Goal: Check status: Check status

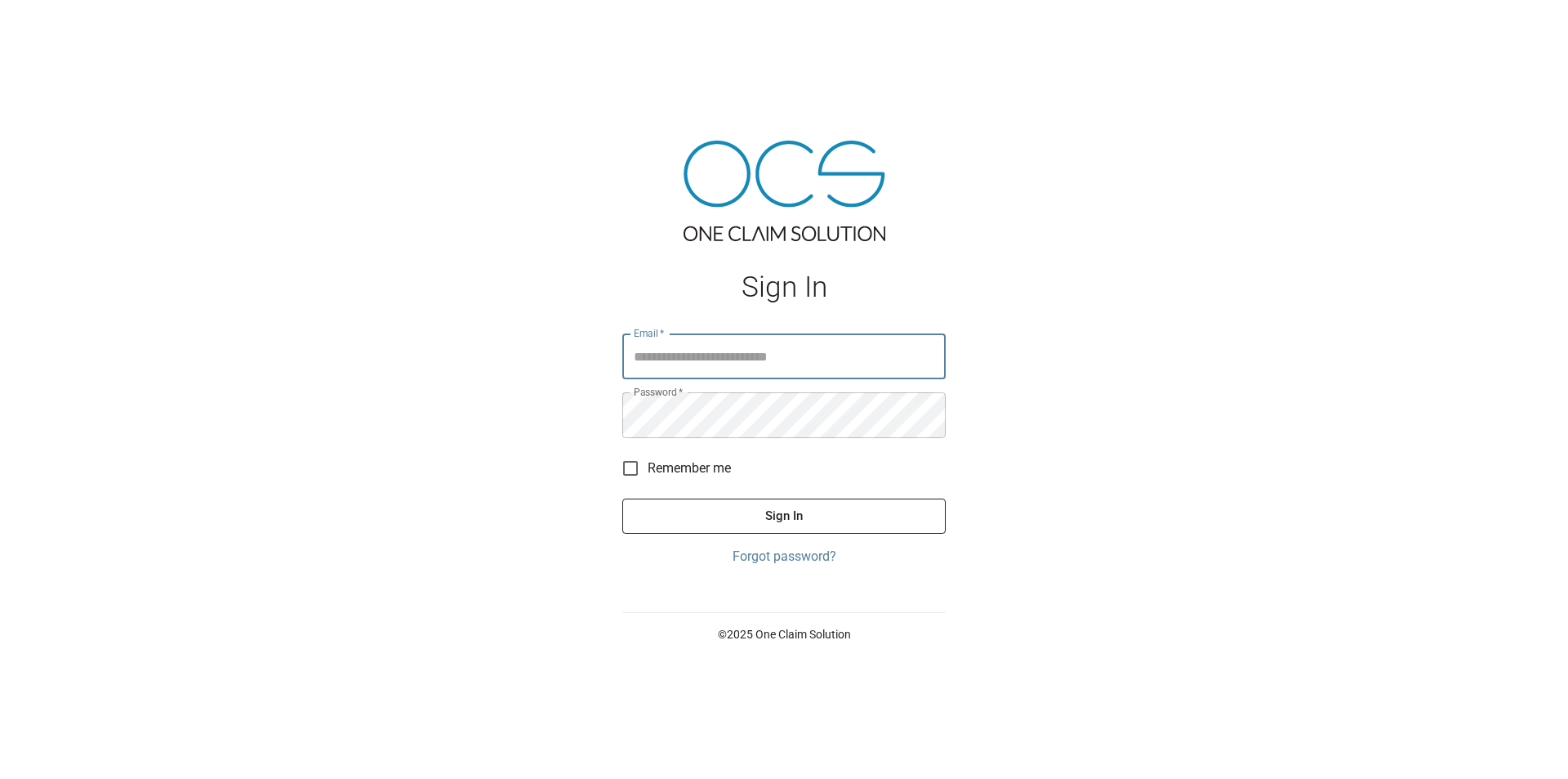
type input "**********"
click at [893, 517] on button "Sign In" at bounding box center [783, 515] width 323 height 35
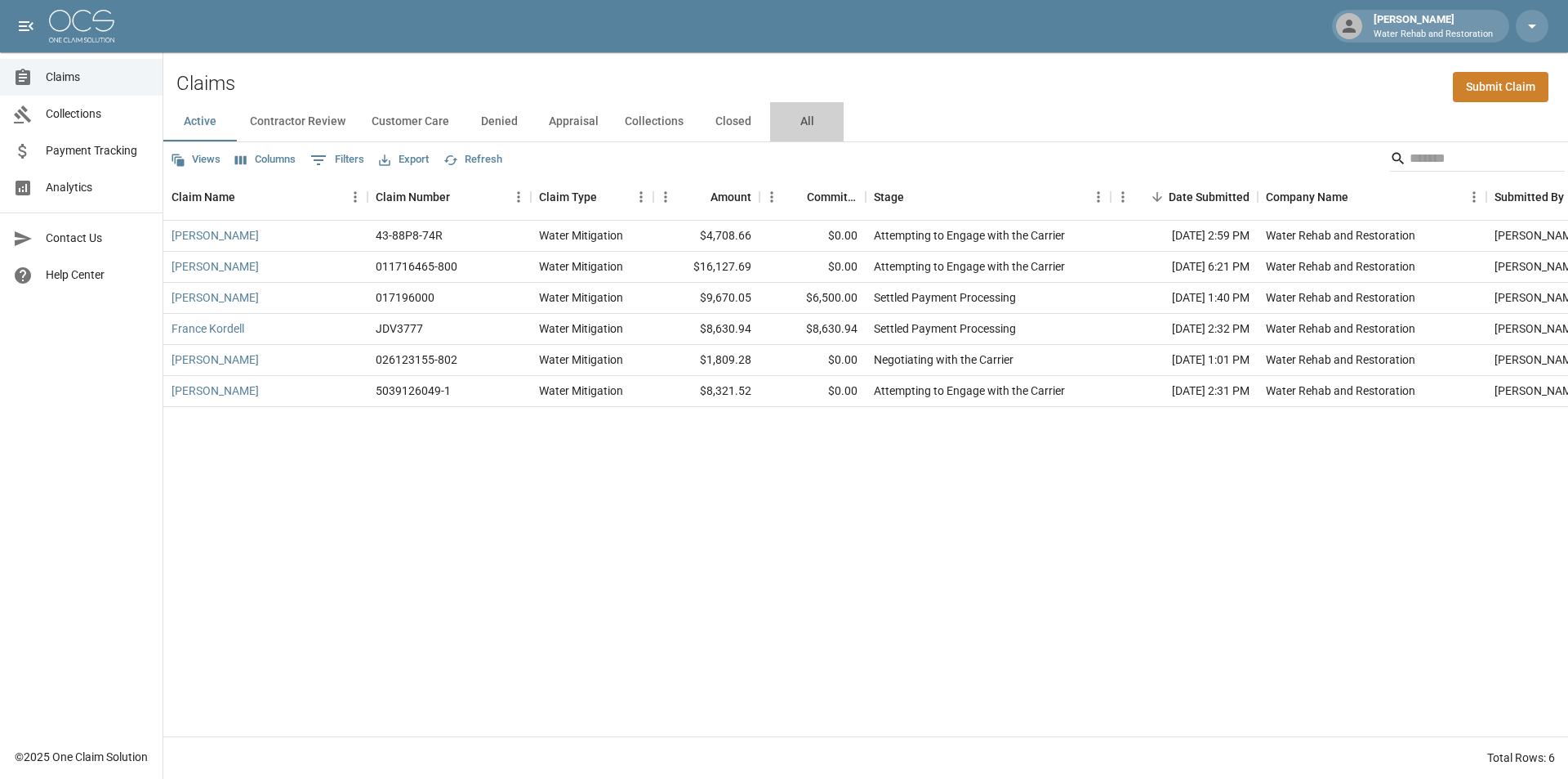
click at [810, 117] on button "All" at bounding box center [806, 122] width 74 height 39
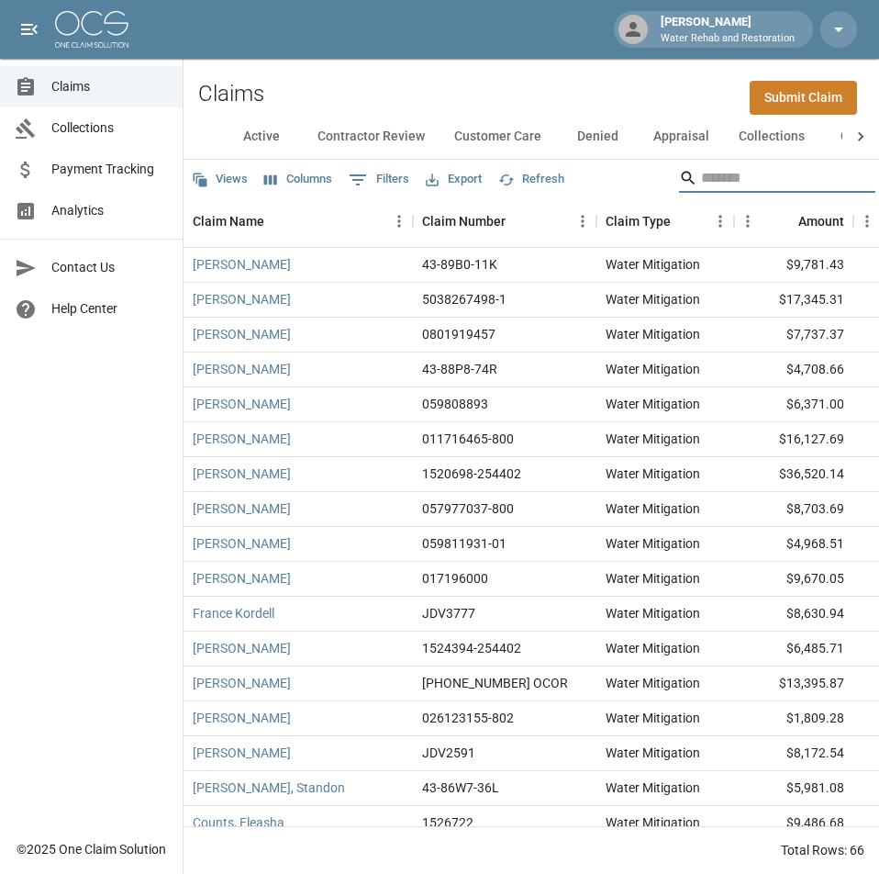
click at [762, 163] on input "Search" at bounding box center [774, 177] width 147 height 29
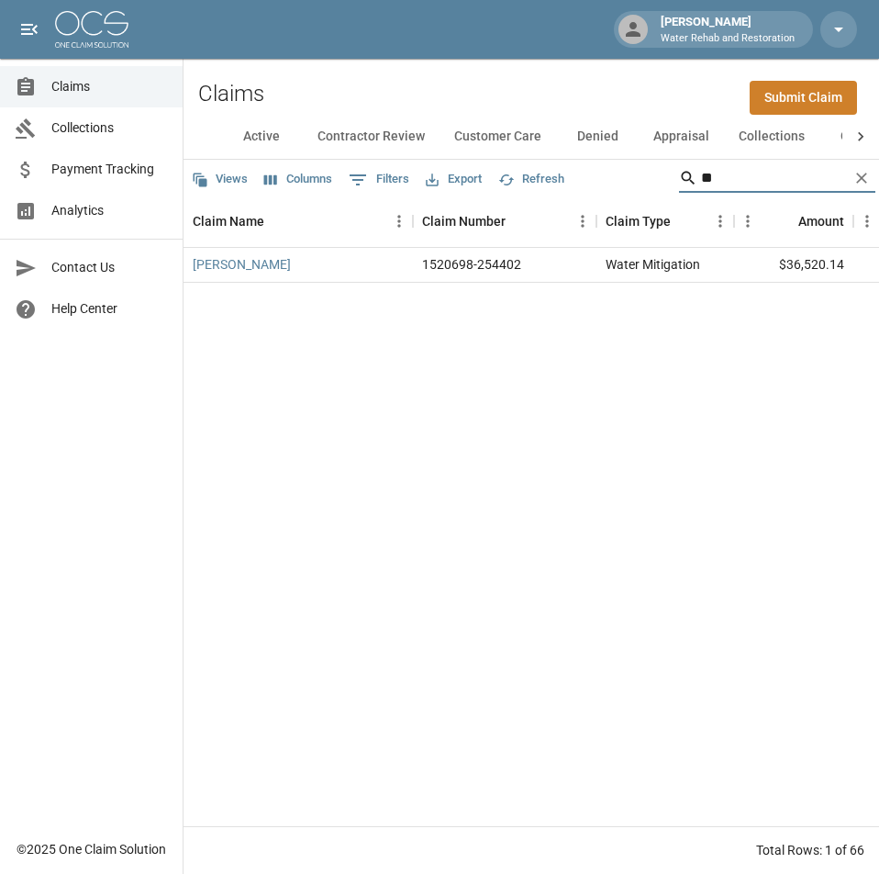
type input "*"
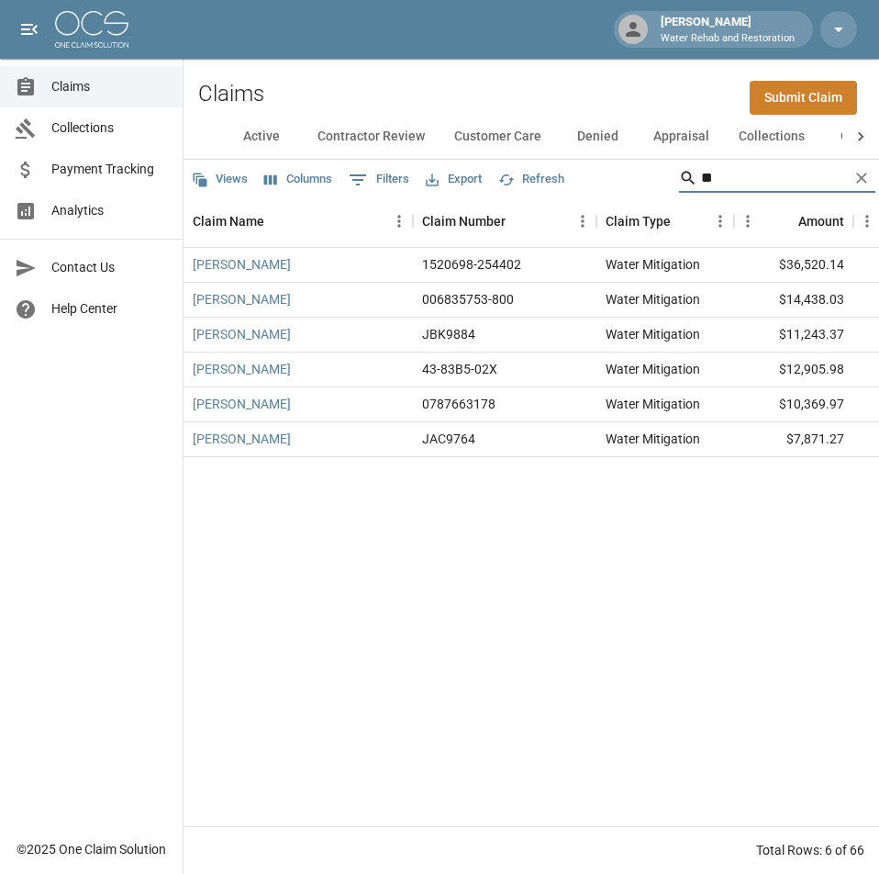
type input "*"
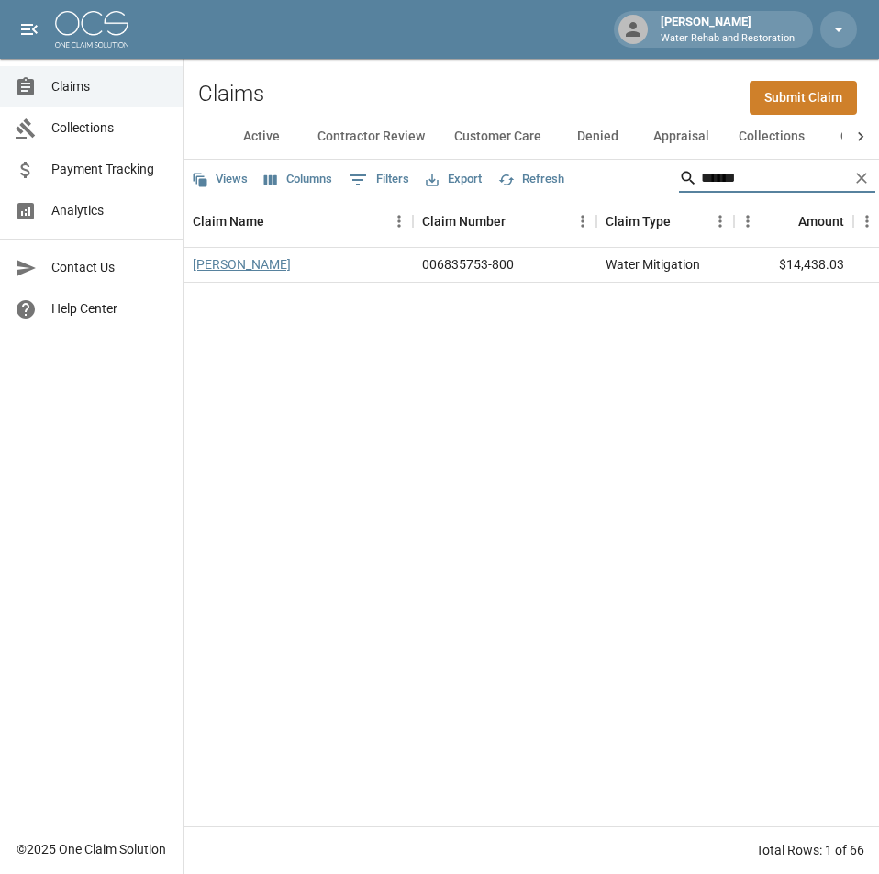
type input "******"
click at [233, 266] on link "[PERSON_NAME]" at bounding box center [242, 264] width 98 height 18
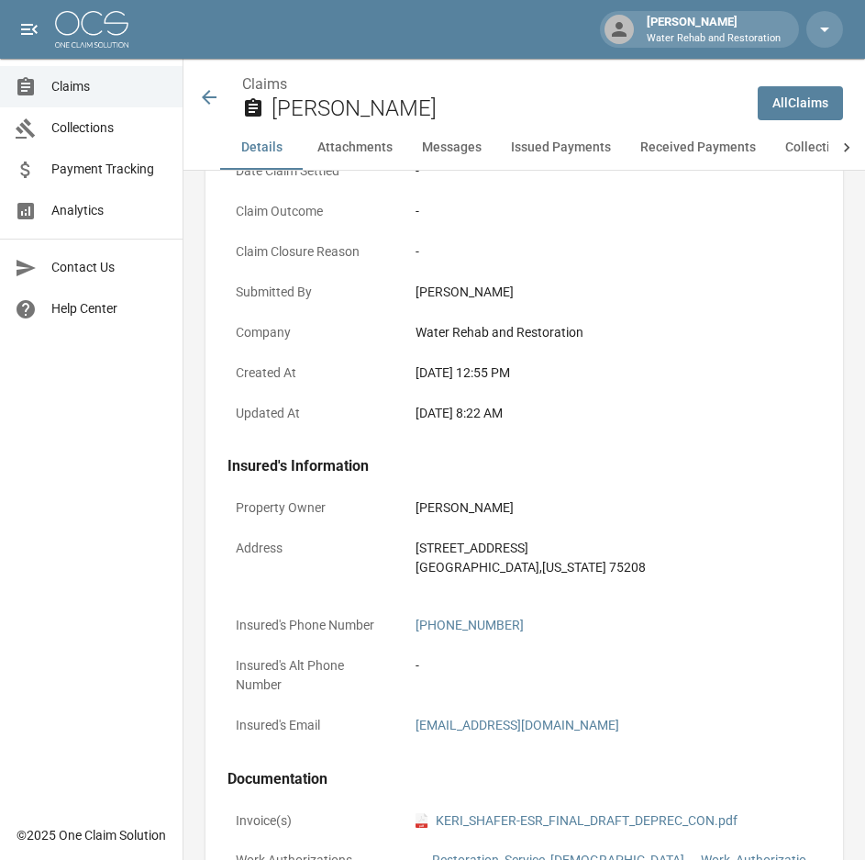
scroll to position [642, 0]
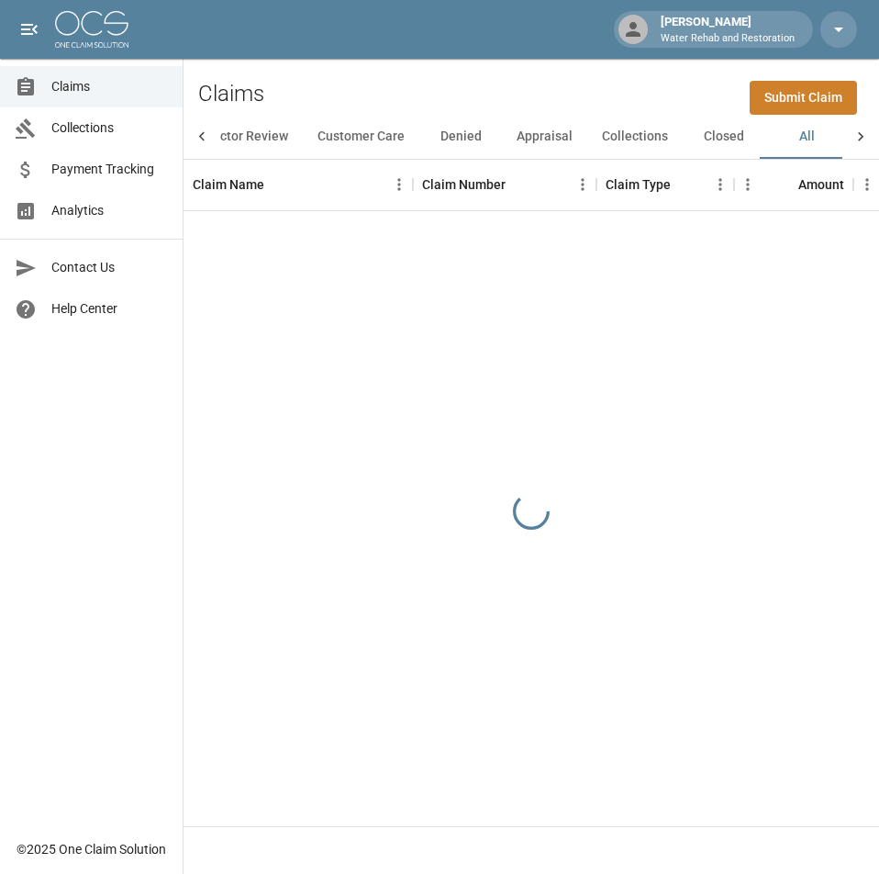
scroll to position [0, 137]
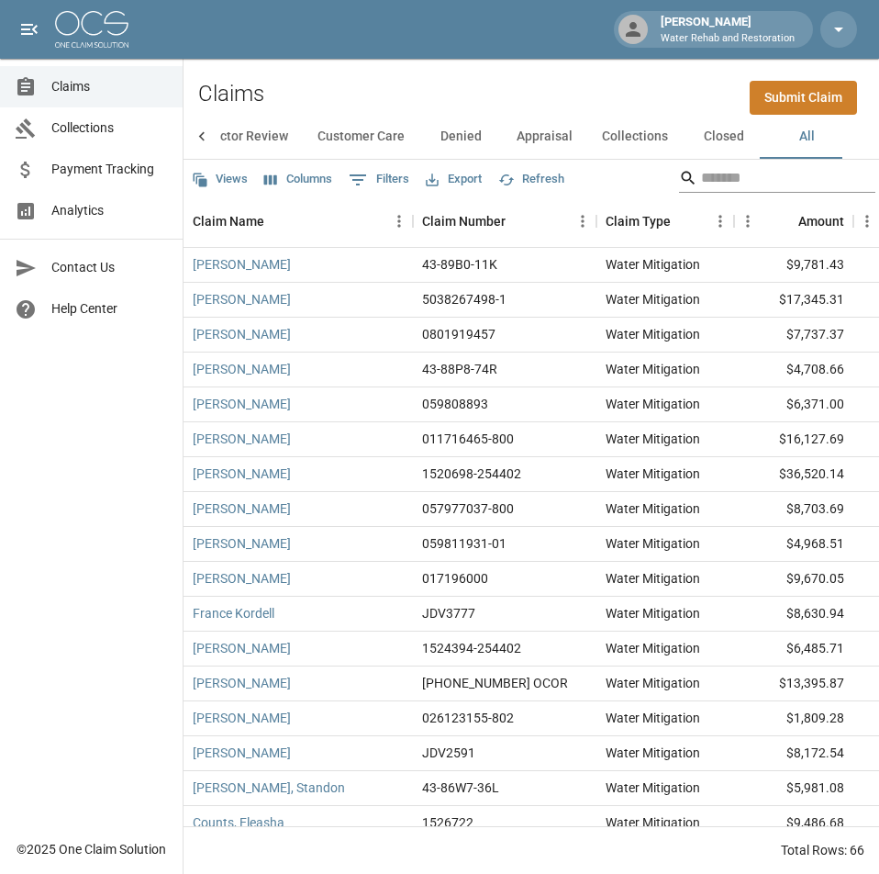
click at [736, 178] on input "Search" at bounding box center [774, 177] width 147 height 29
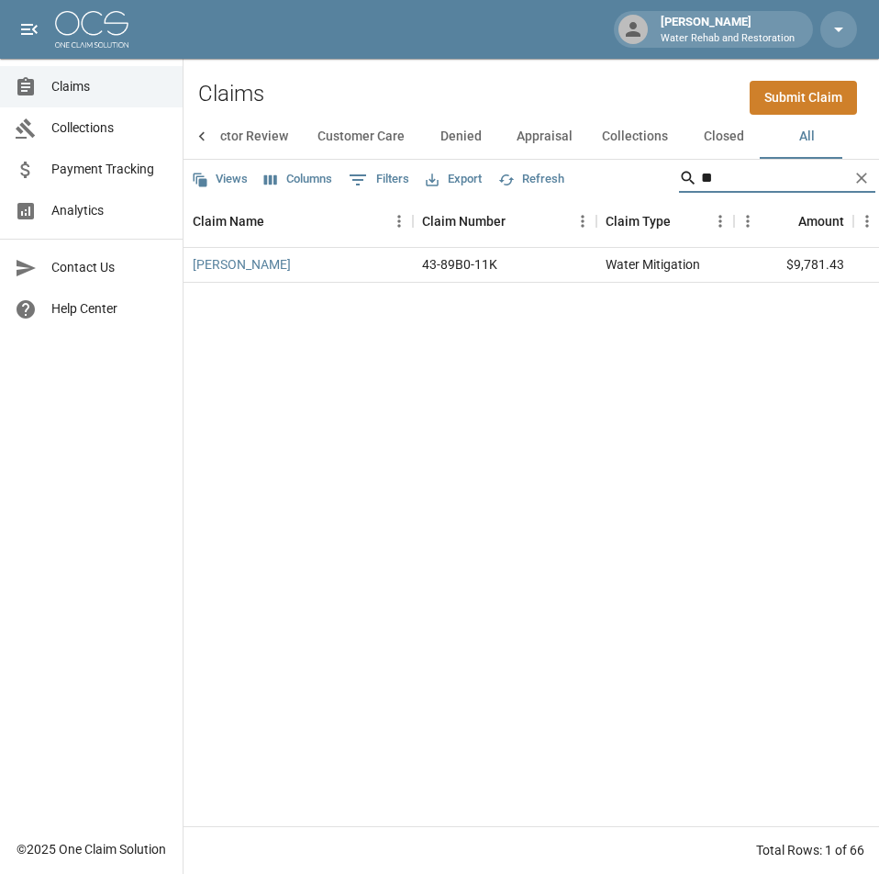
type input "*"
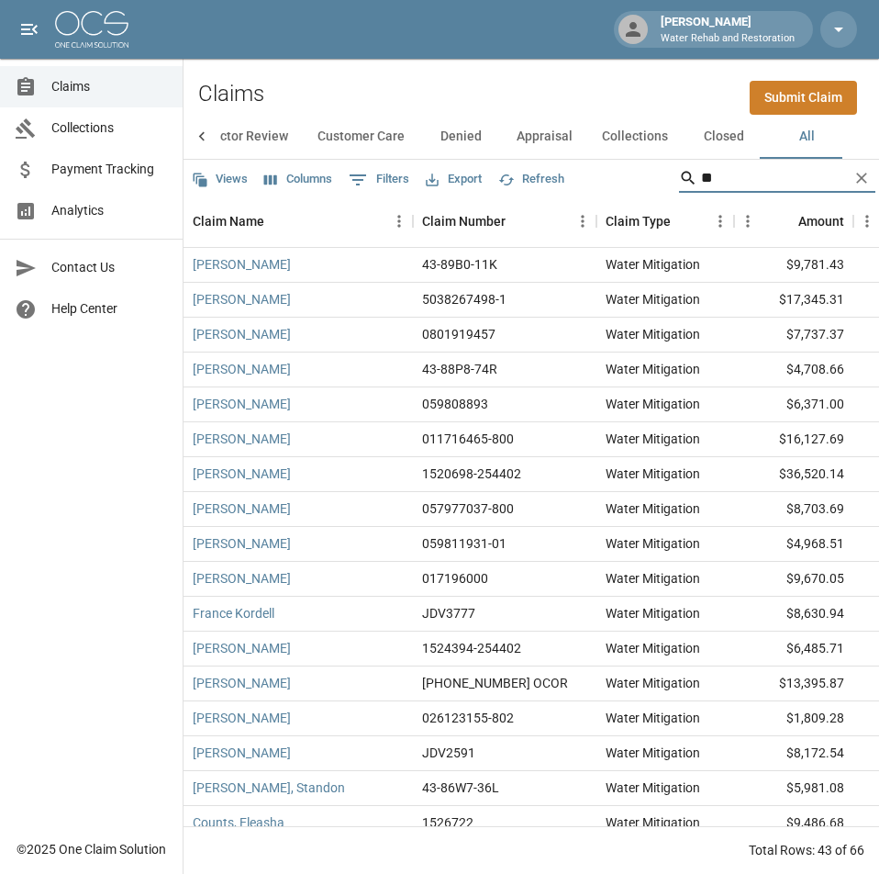
type input "*"
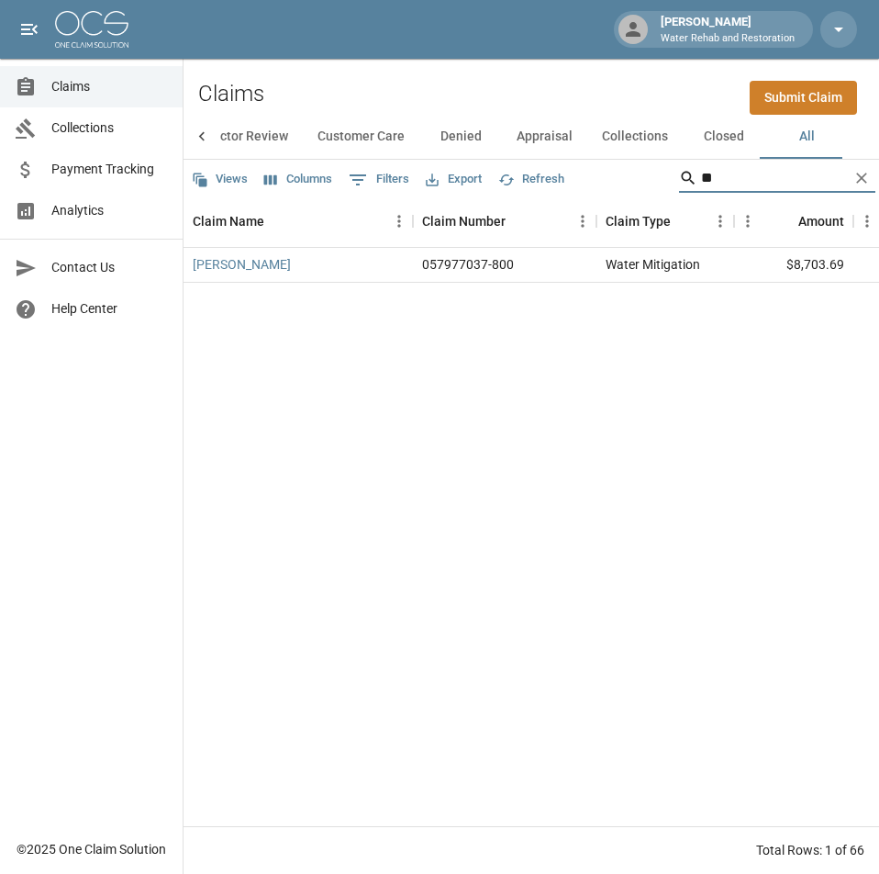
type input "*"
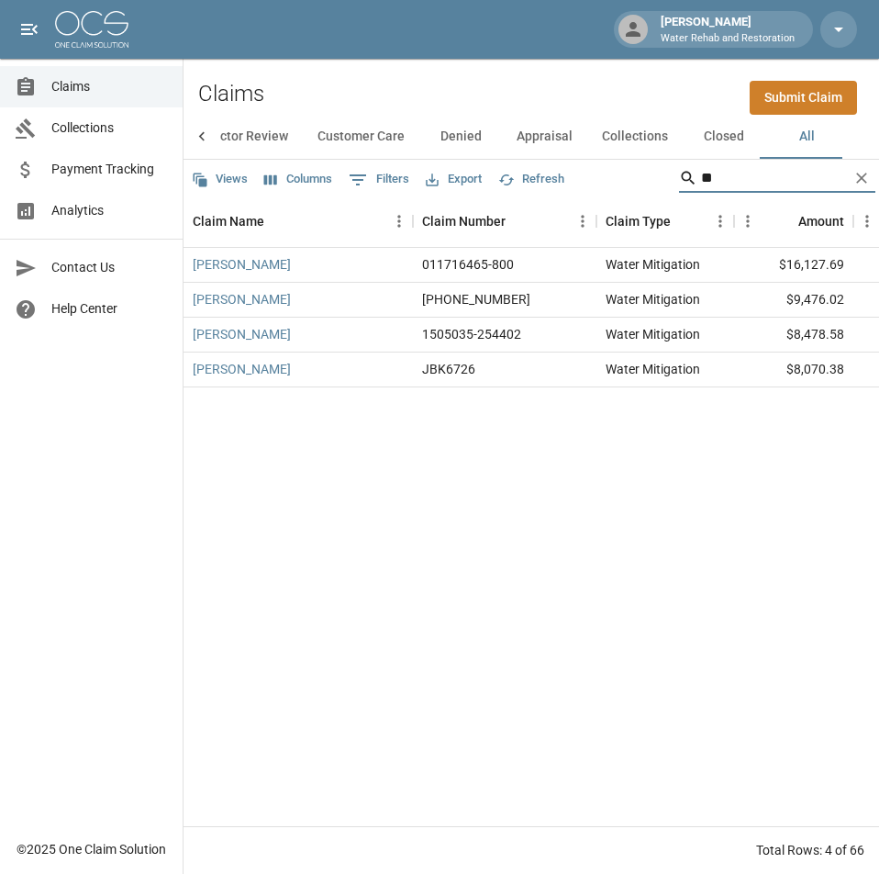
type input "*"
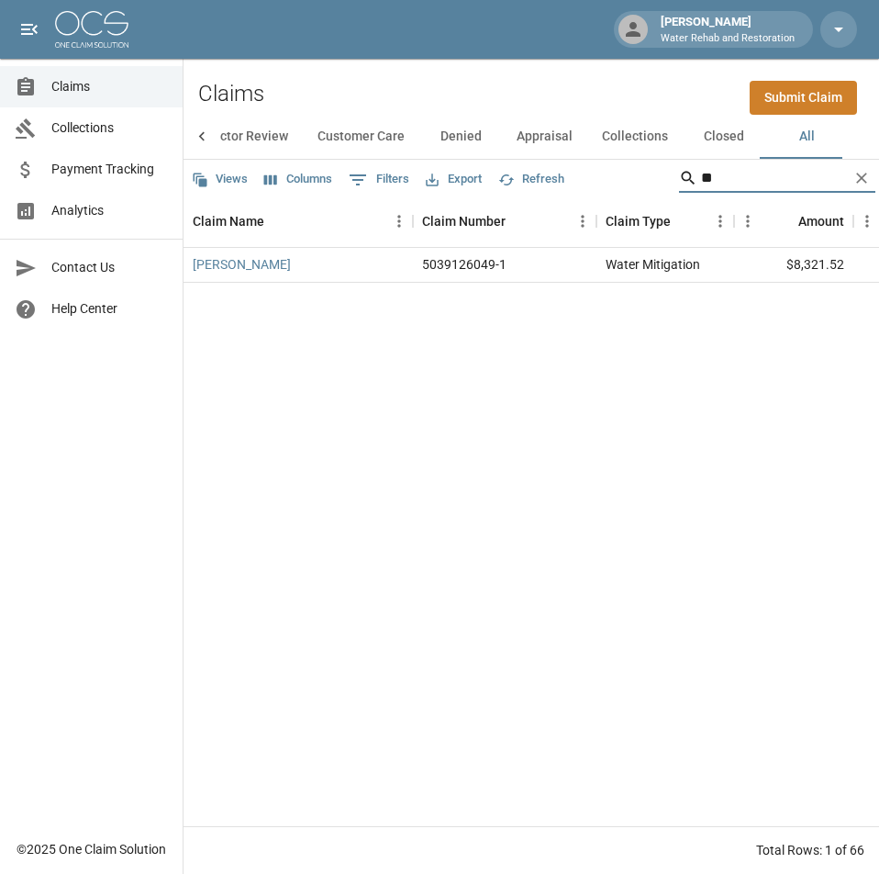
type input "*"
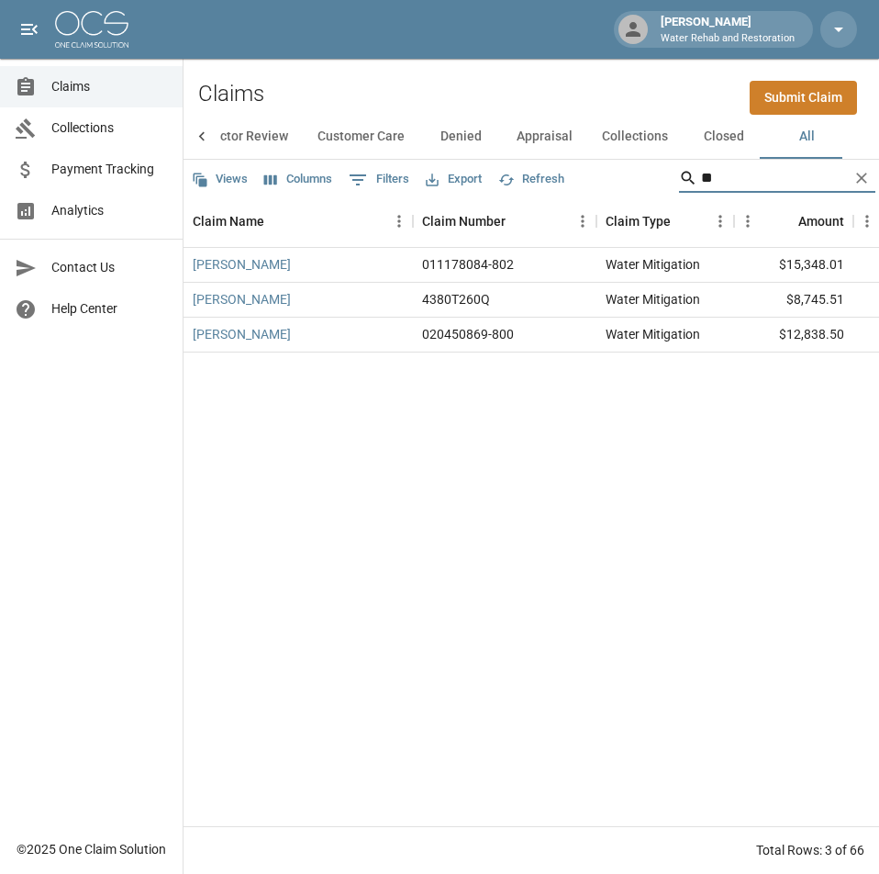
type input "*"
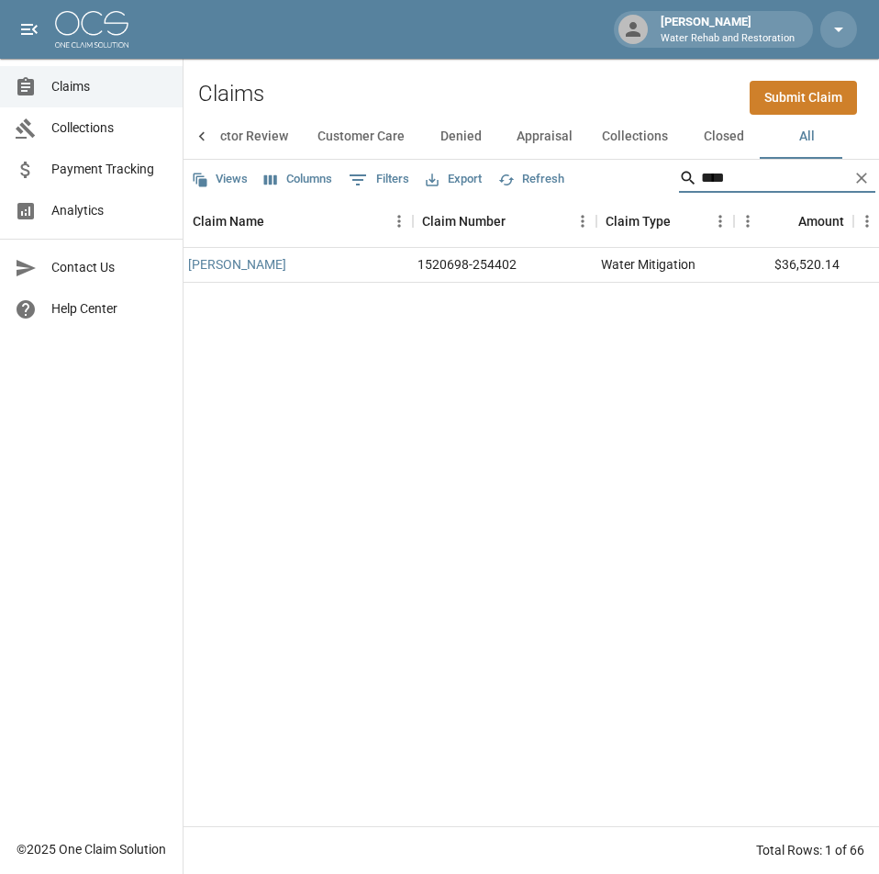
scroll to position [0, 0]
type input "*"
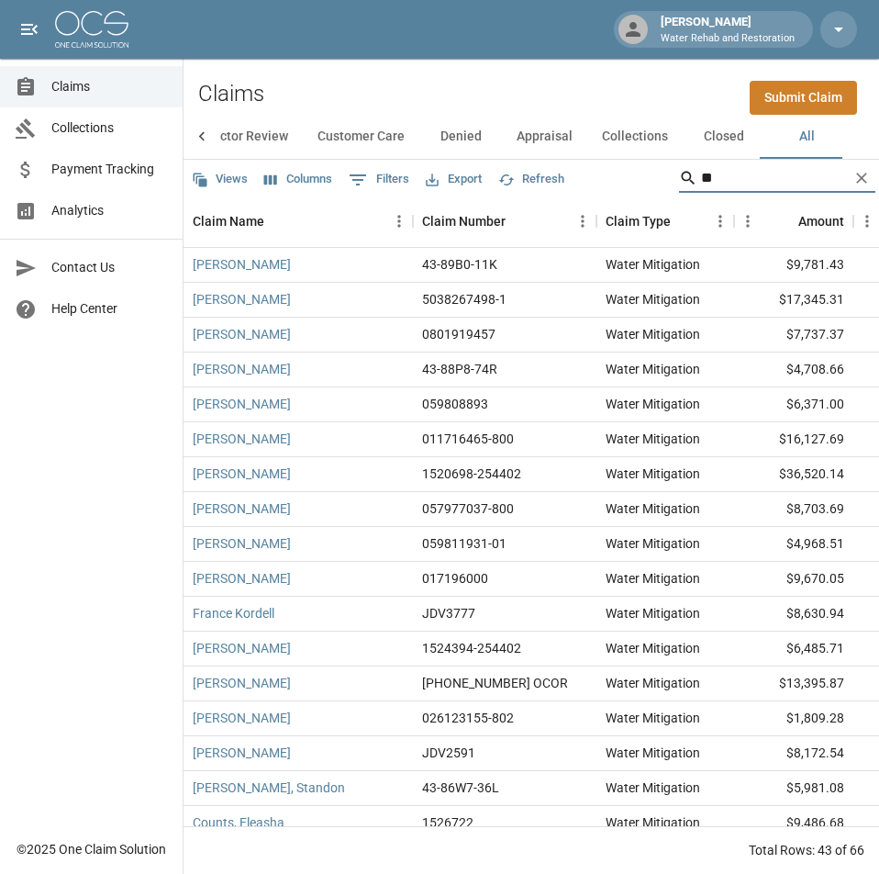
type input "*"
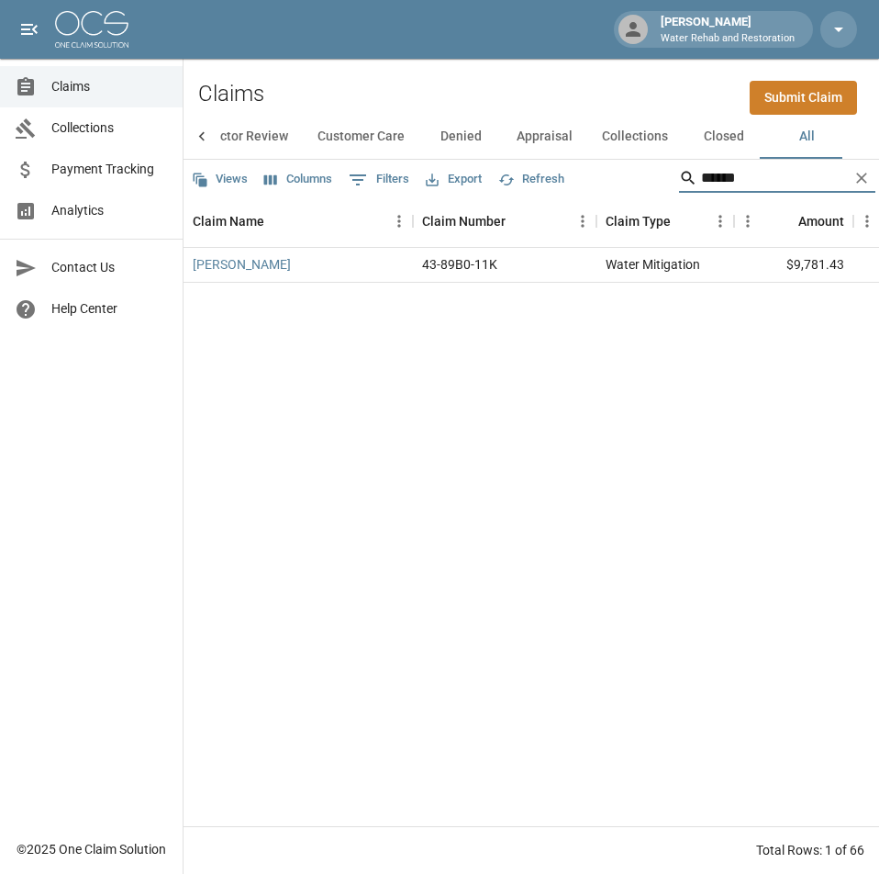
type input "******"
click at [867, 186] on button "Clear" at bounding box center [862, 178] width 28 height 28
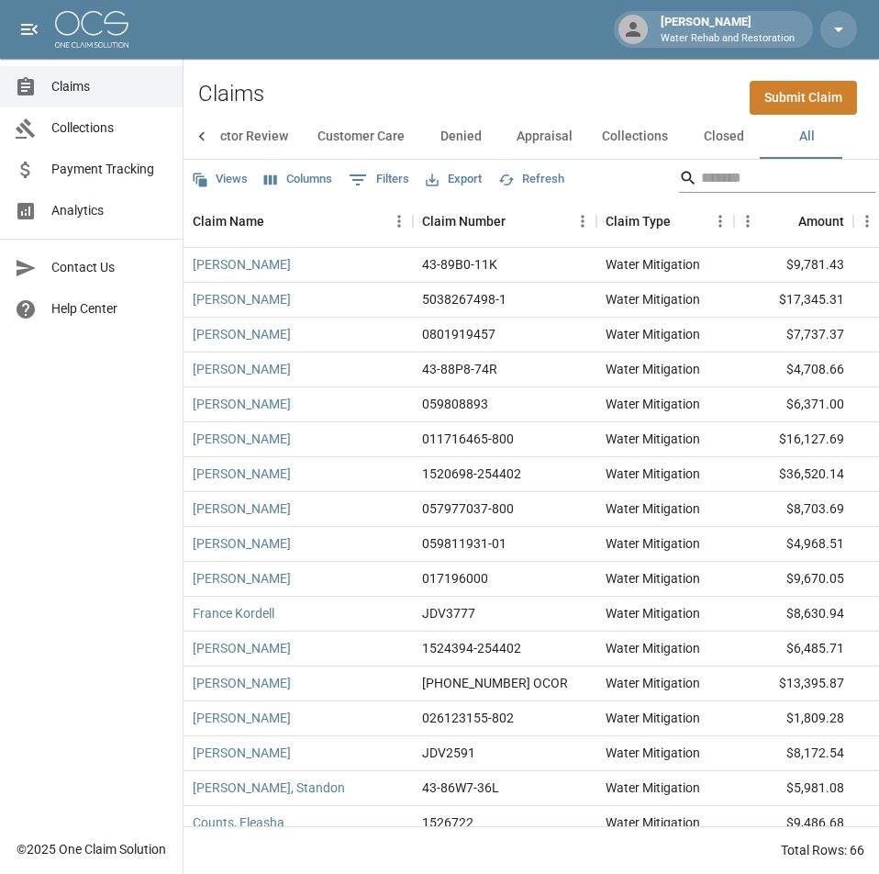
click at [723, 176] on input "Search" at bounding box center [774, 177] width 147 height 29
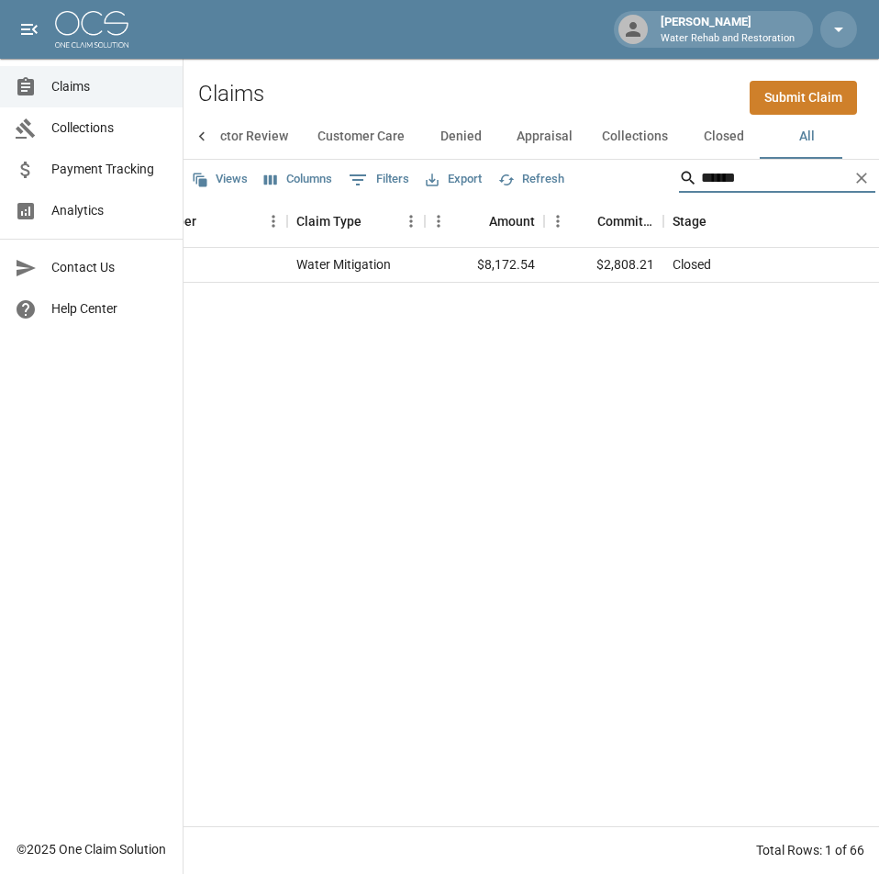
scroll to position [0, 307]
type input "******"
click at [862, 180] on icon "Clear" at bounding box center [862, 178] width 18 height 18
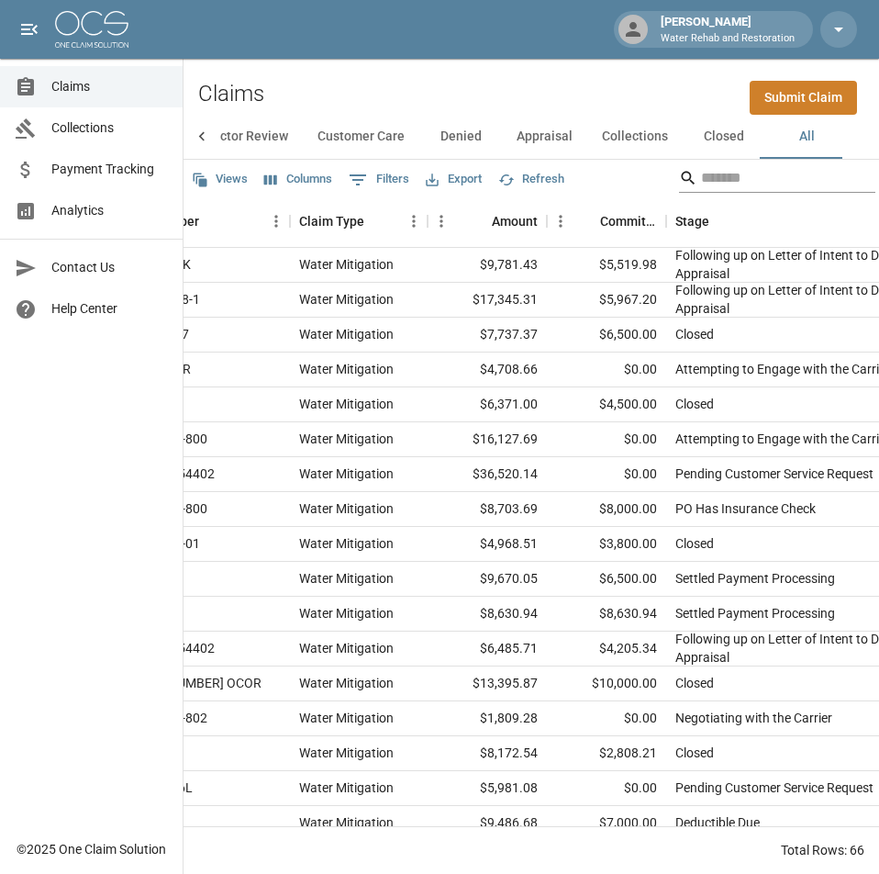
click at [856, 180] on div "Search" at bounding box center [777, 177] width 196 height 29
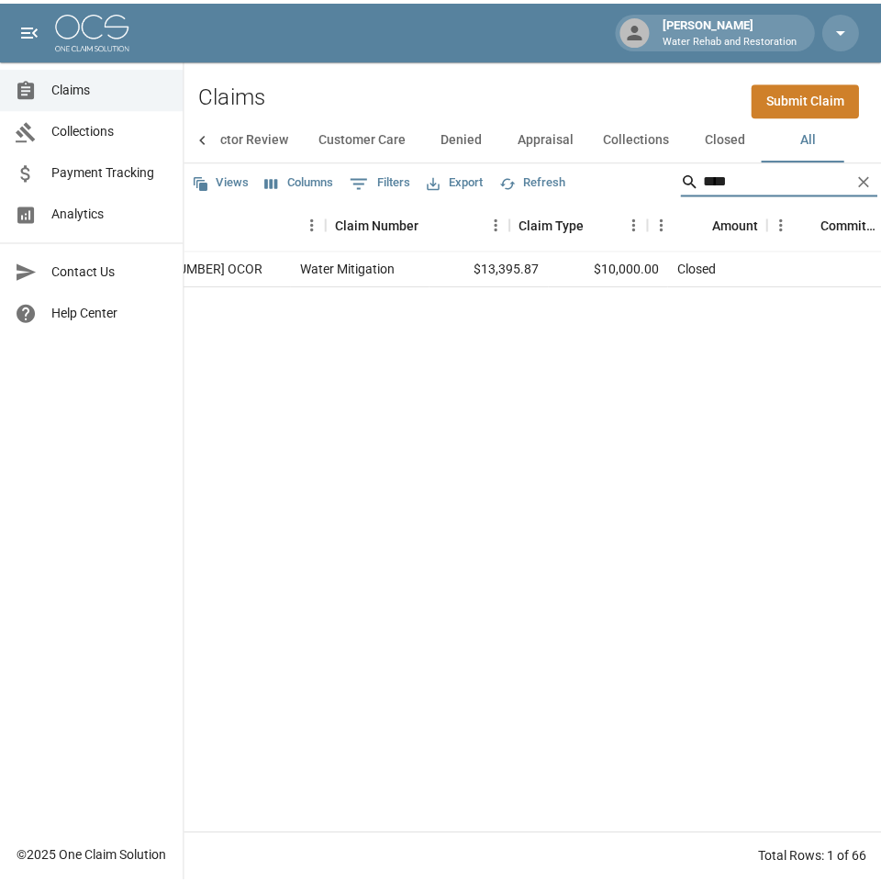
scroll to position [0, 0]
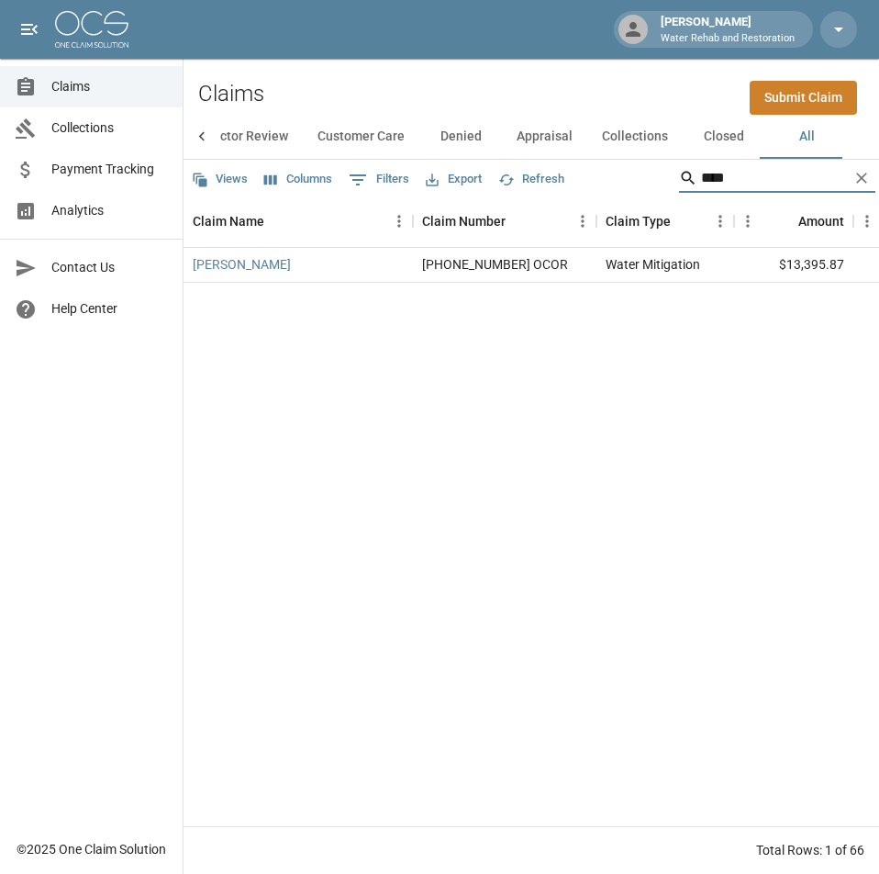
type input "****"
click at [865, 181] on icon "Clear" at bounding box center [861, 178] width 11 height 11
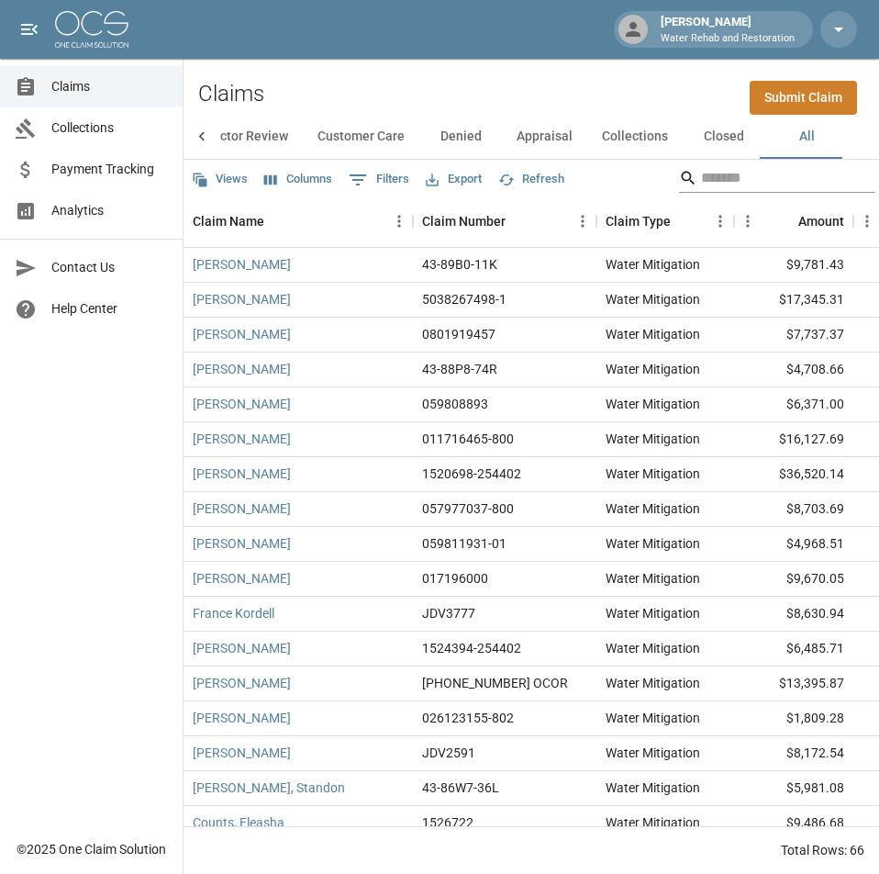
click at [859, 185] on div "Search" at bounding box center [777, 177] width 196 height 29
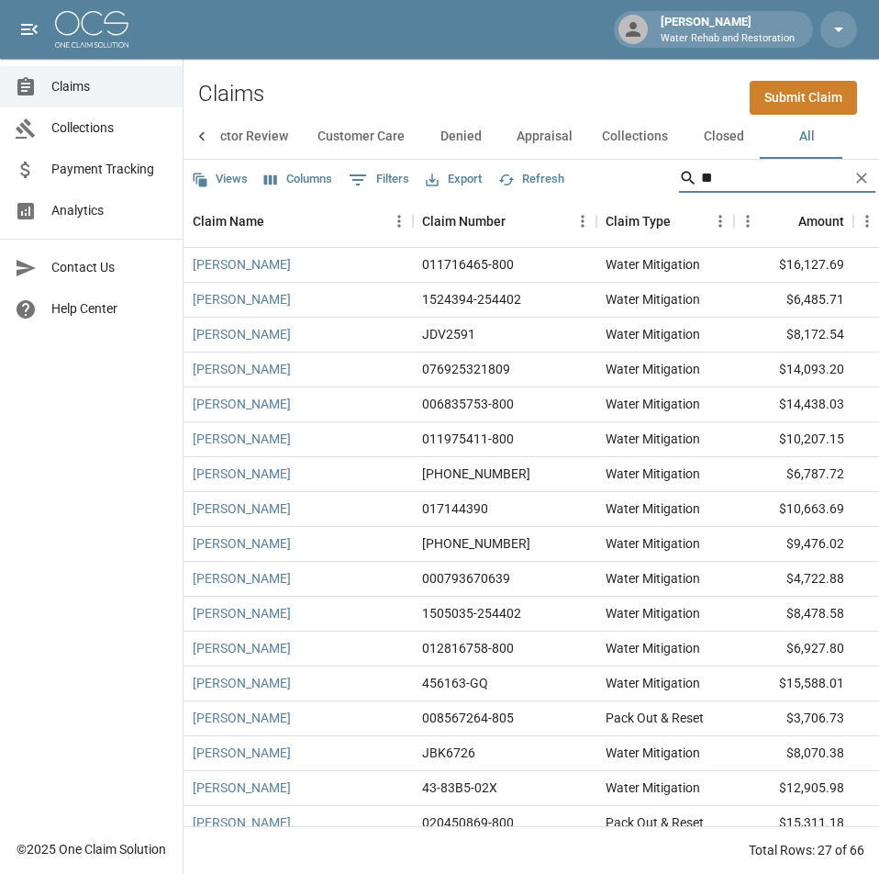
type input "*"
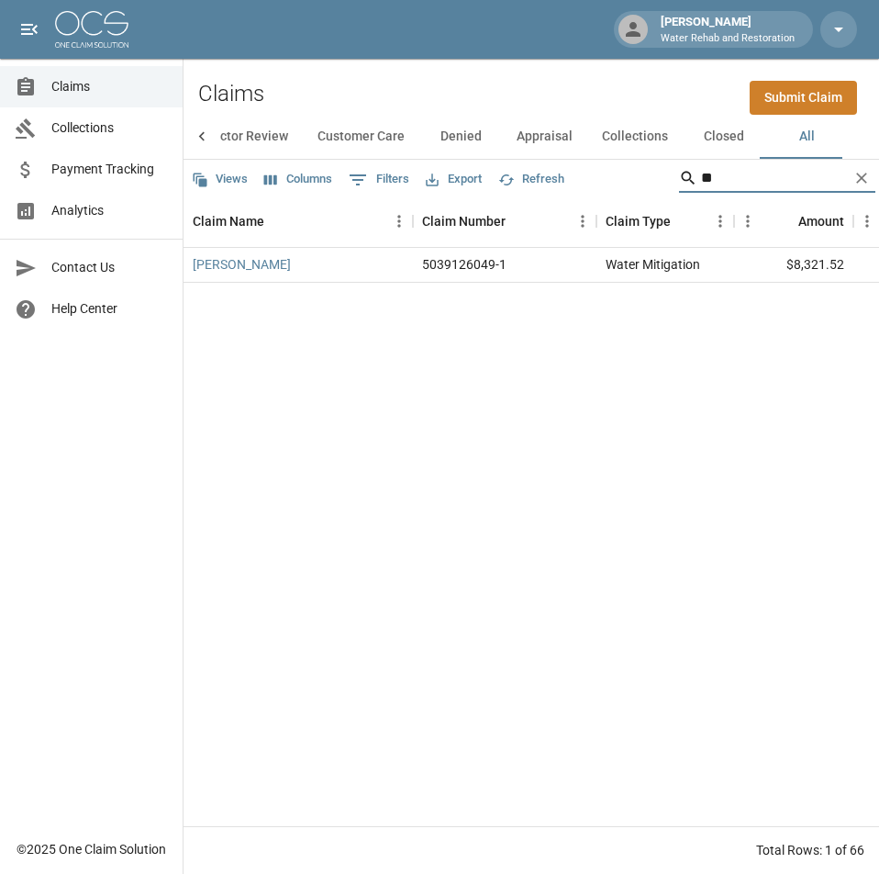
type input "*"
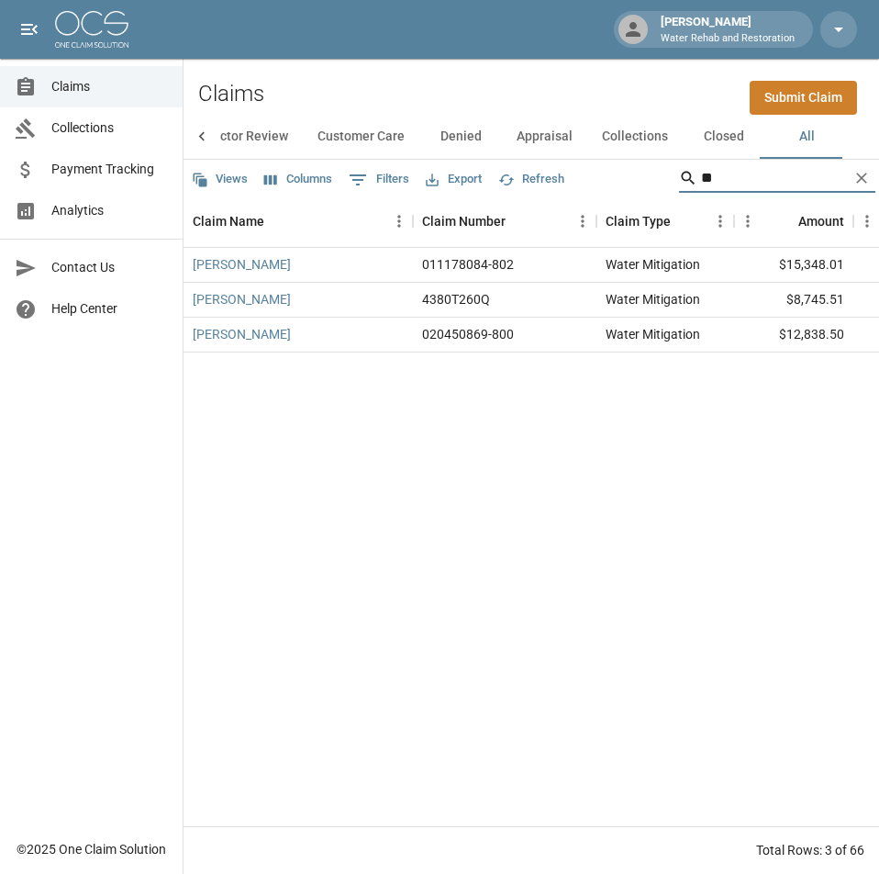
type input "*"
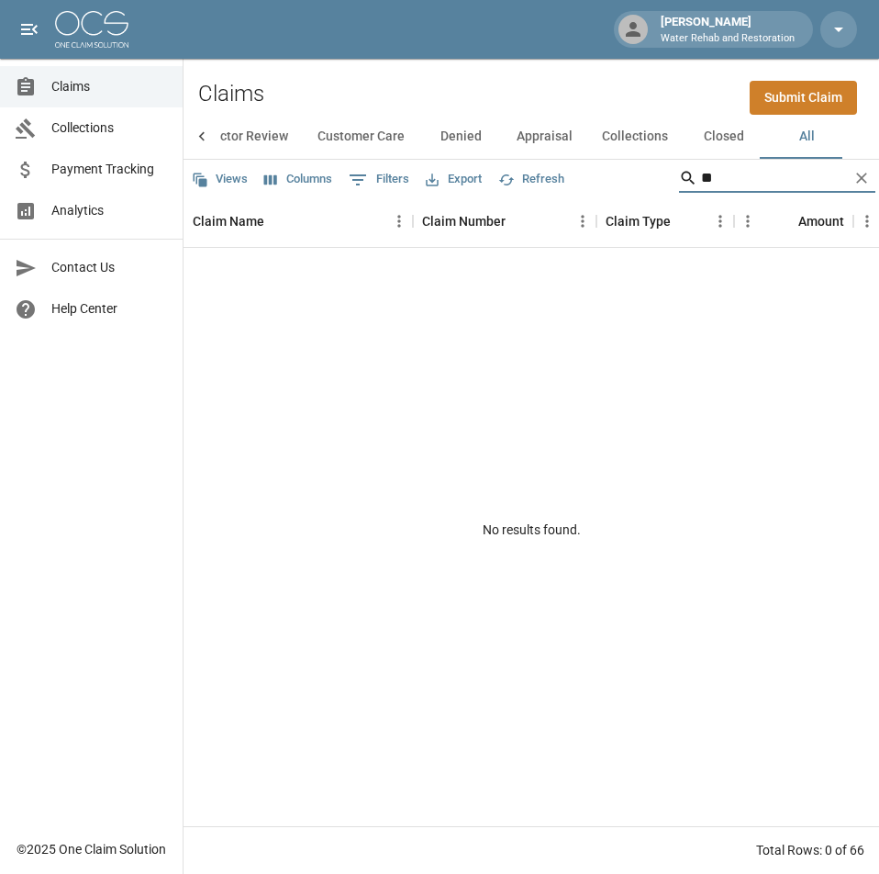
type input "*"
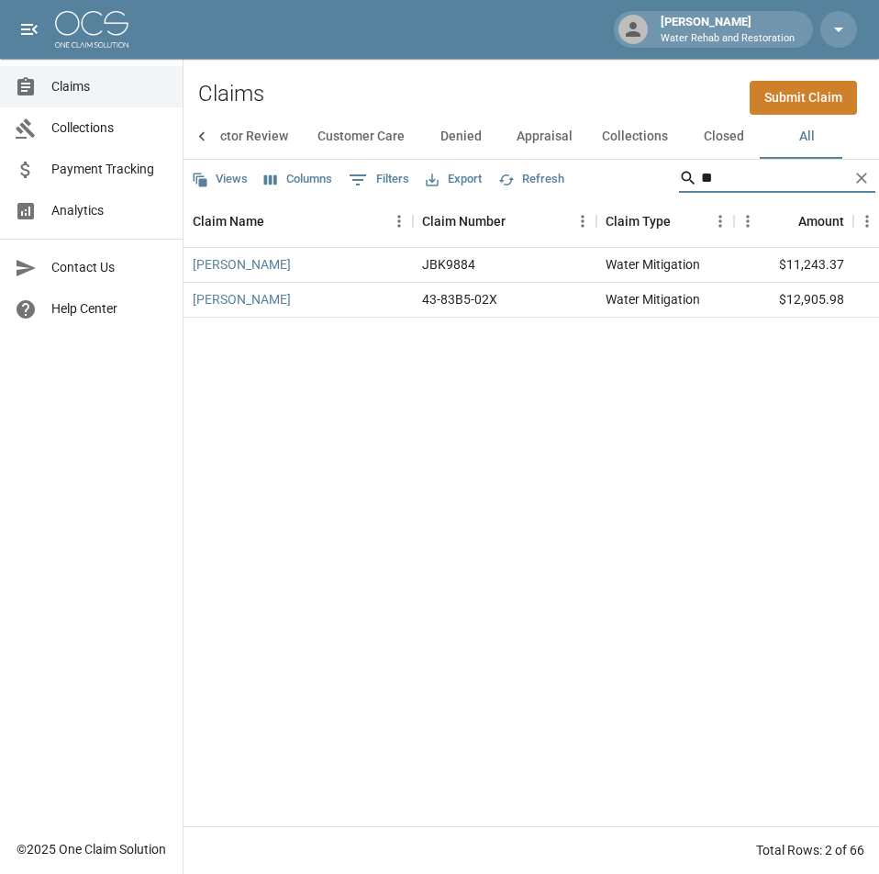
type input "*"
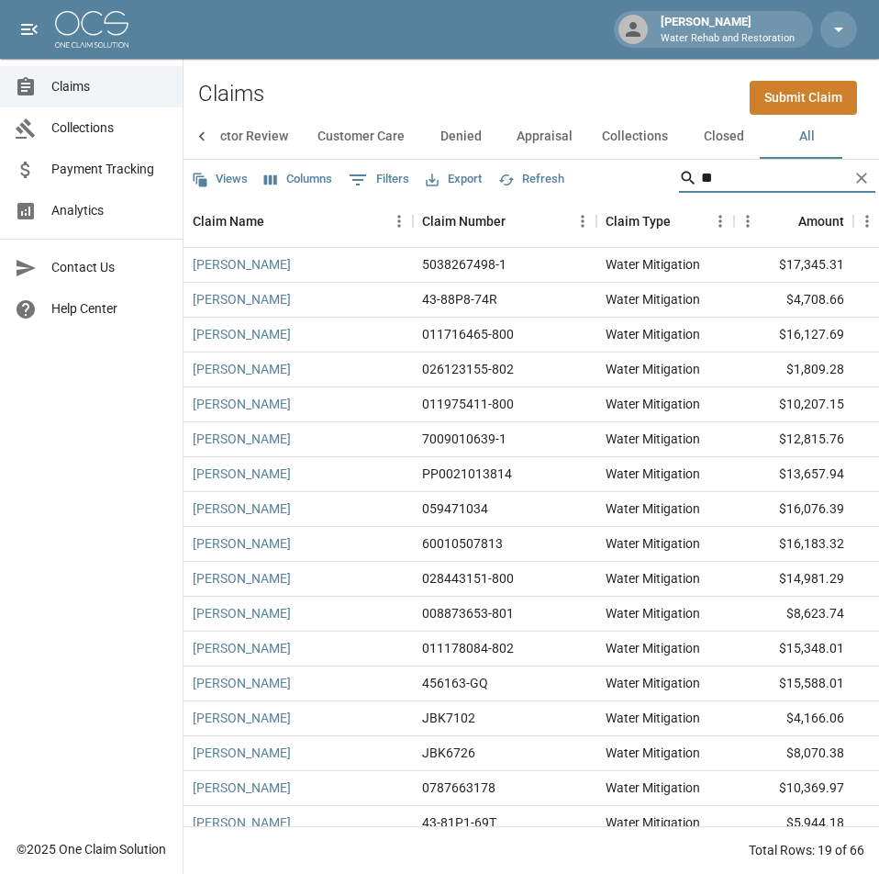
type input "*"
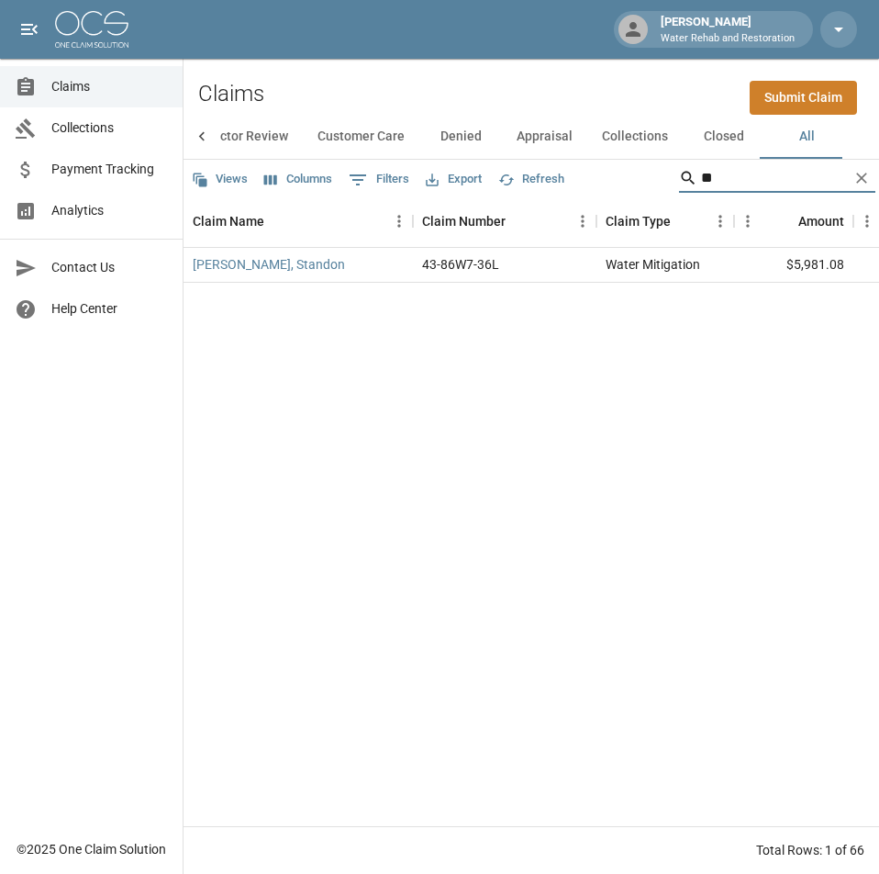
type input "*"
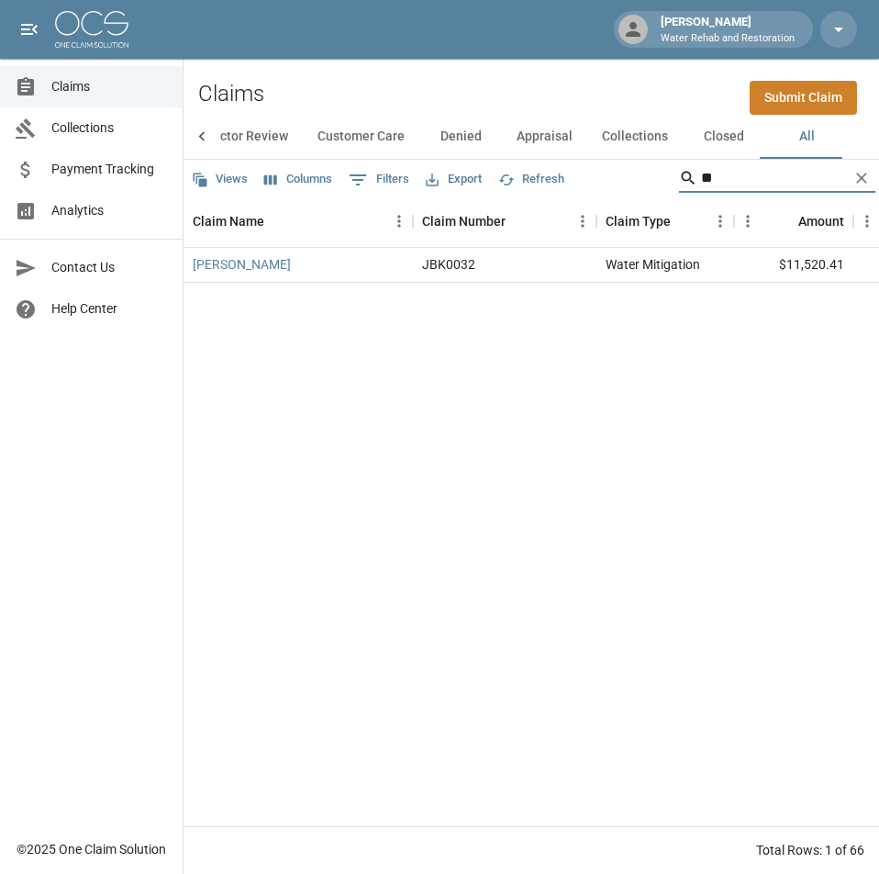
type input "*"
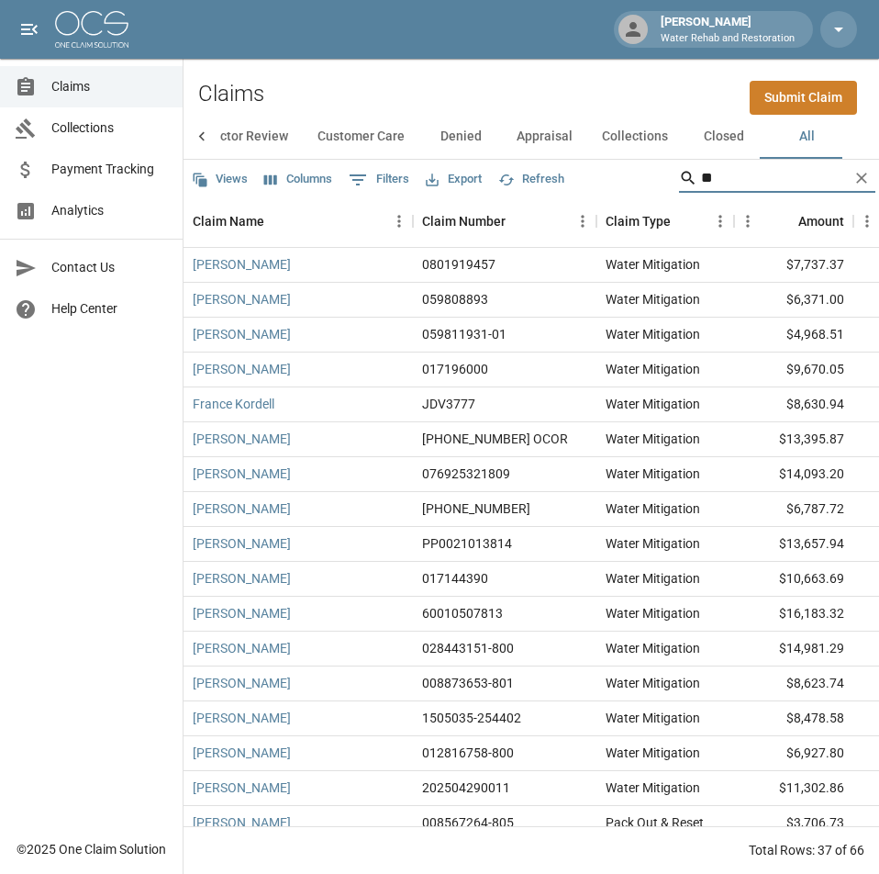
type input "*"
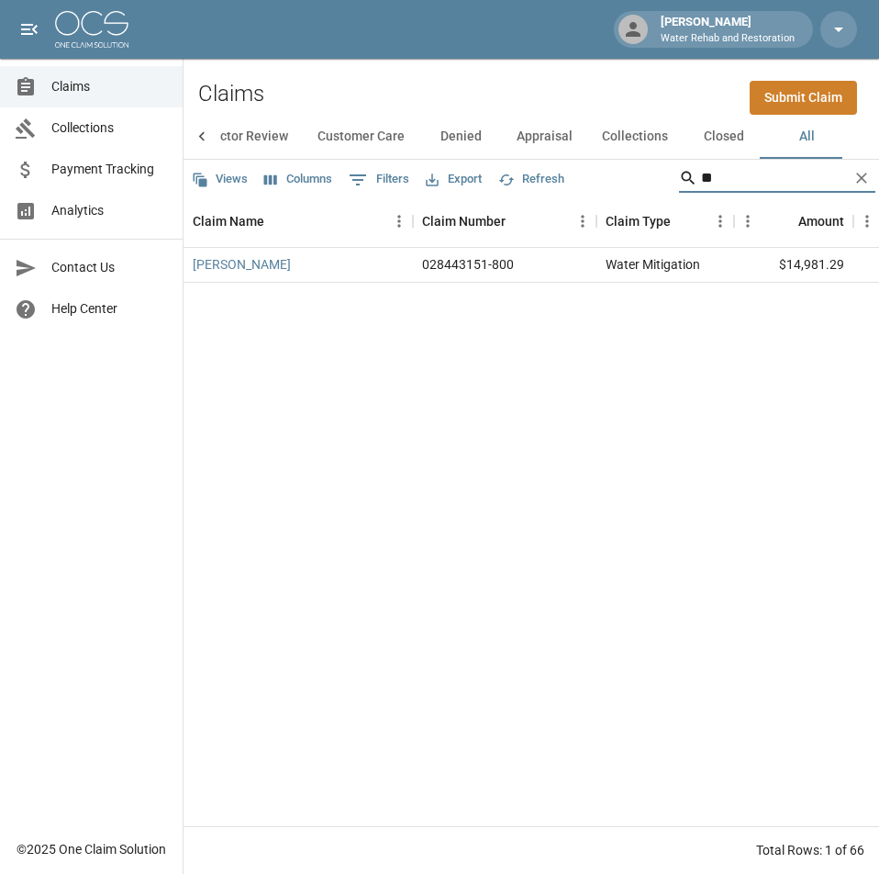
type input "*"
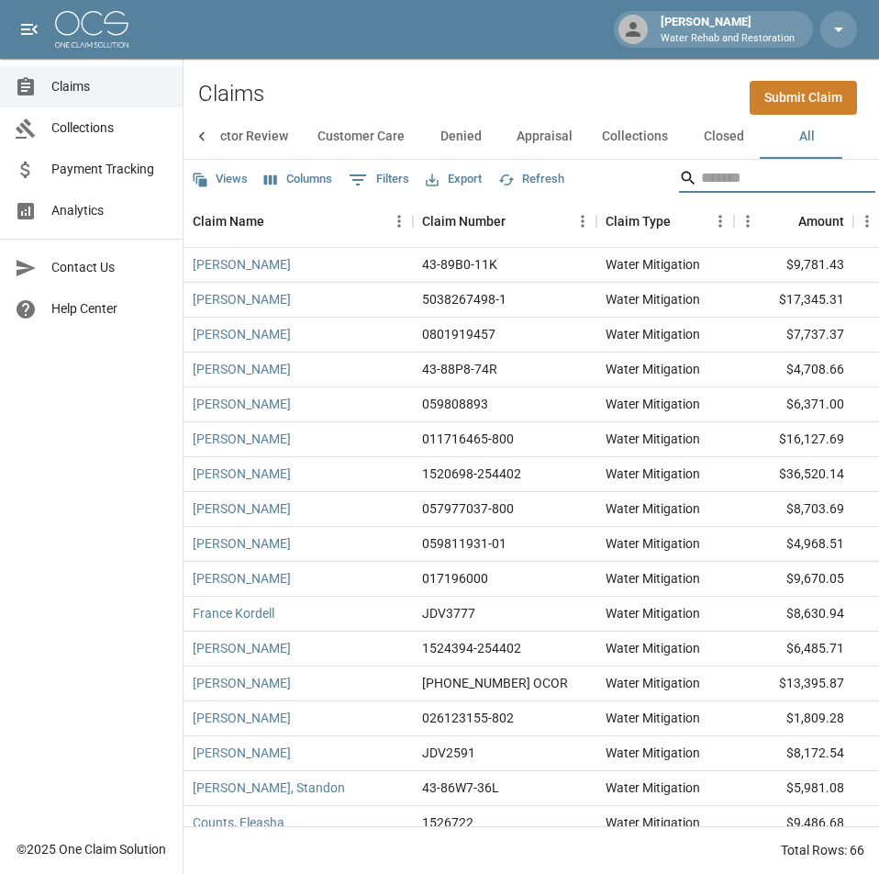
type input "*"
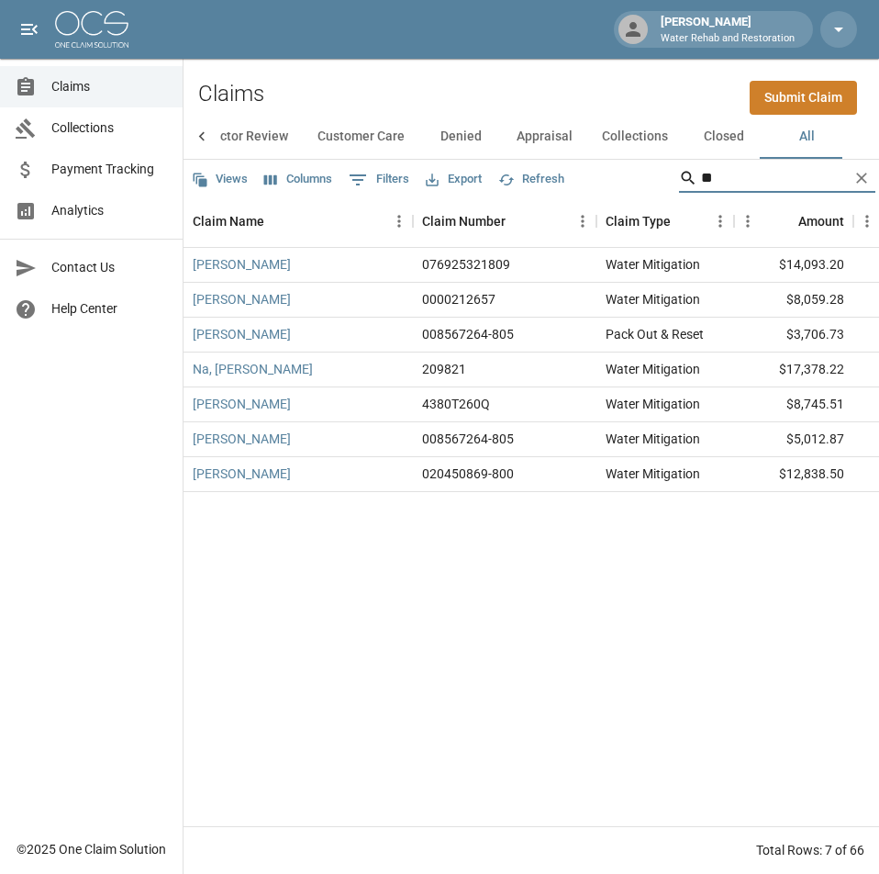
type input "*"
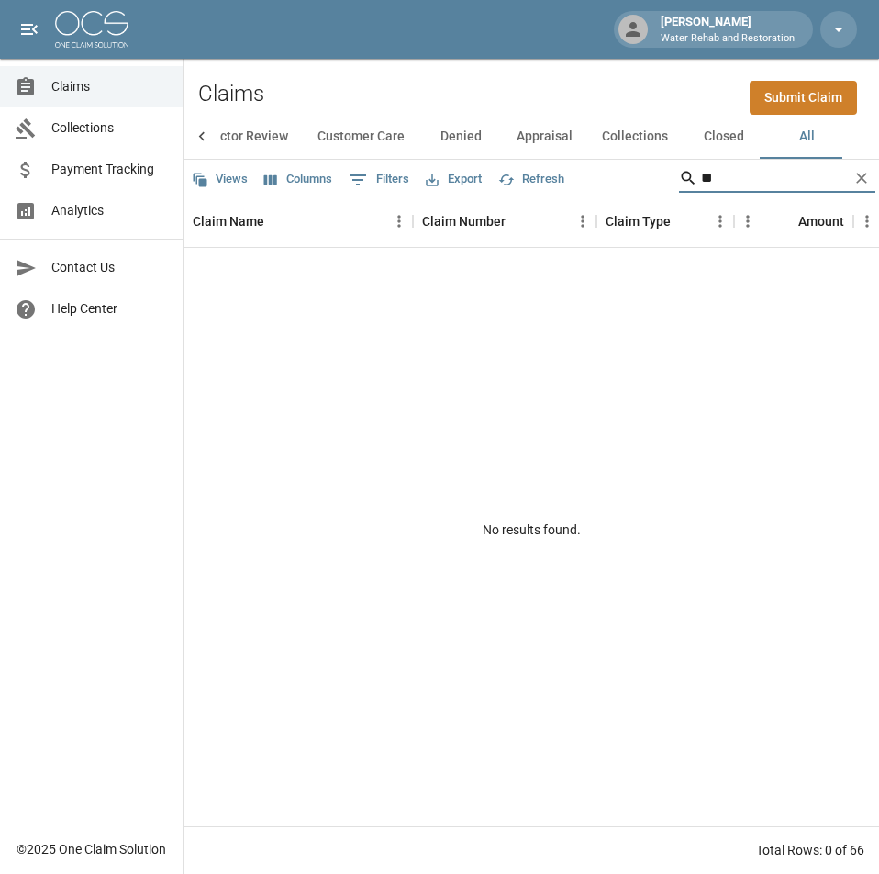
type input "*"
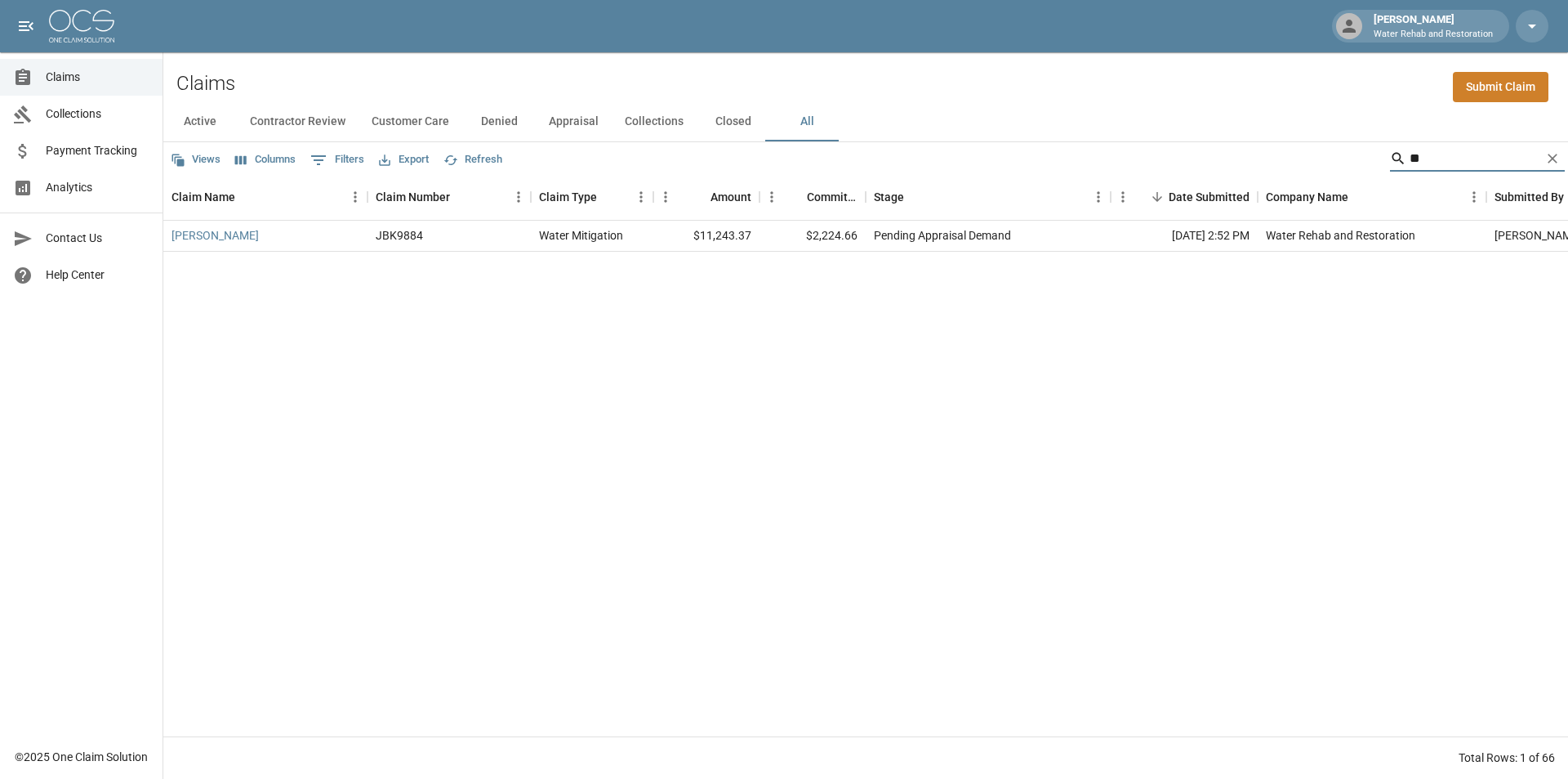
type input "*"
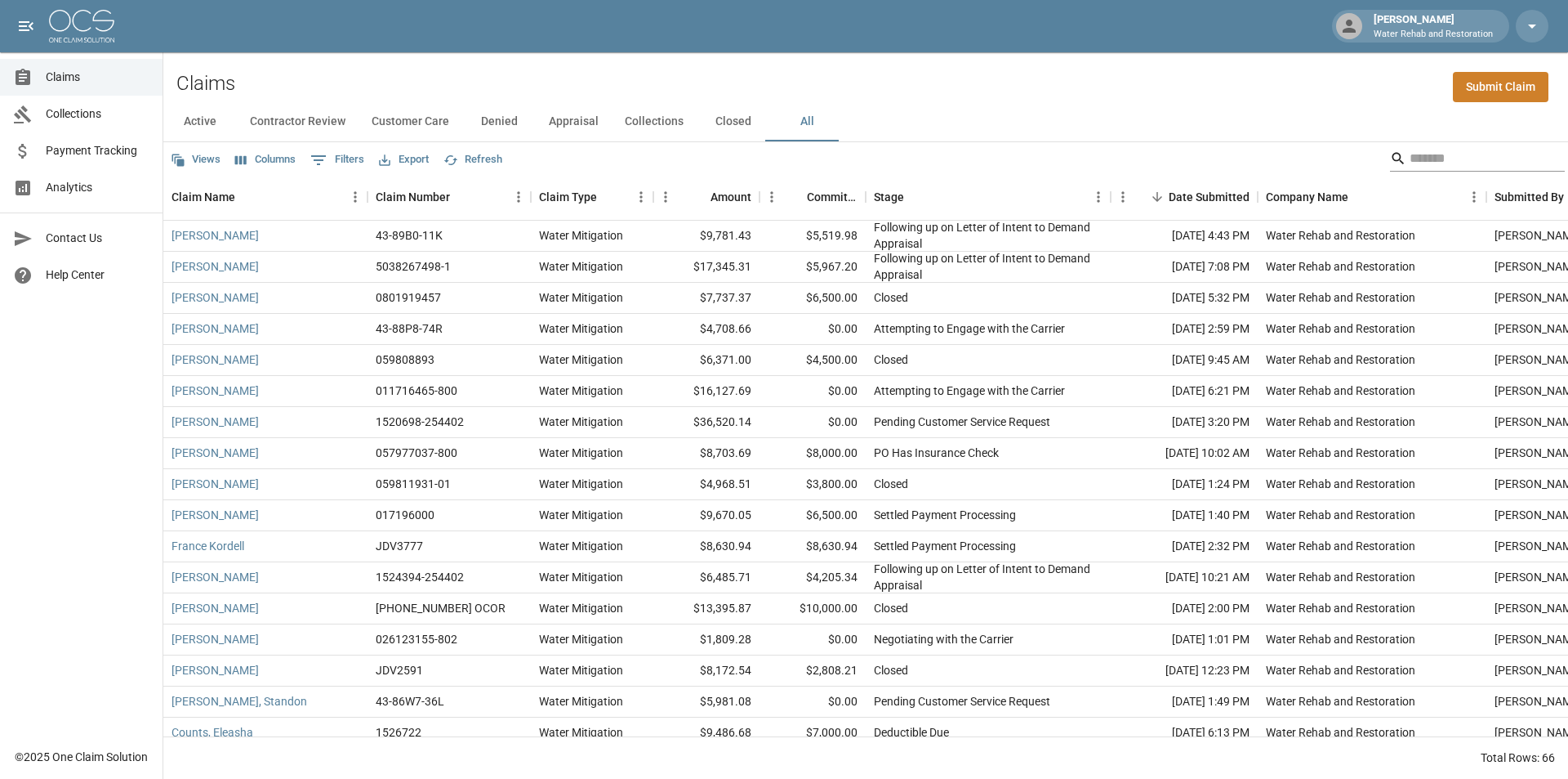
click at [1420, 158] on input "Search" at bounding box center [1475, 158] width 131 height 26
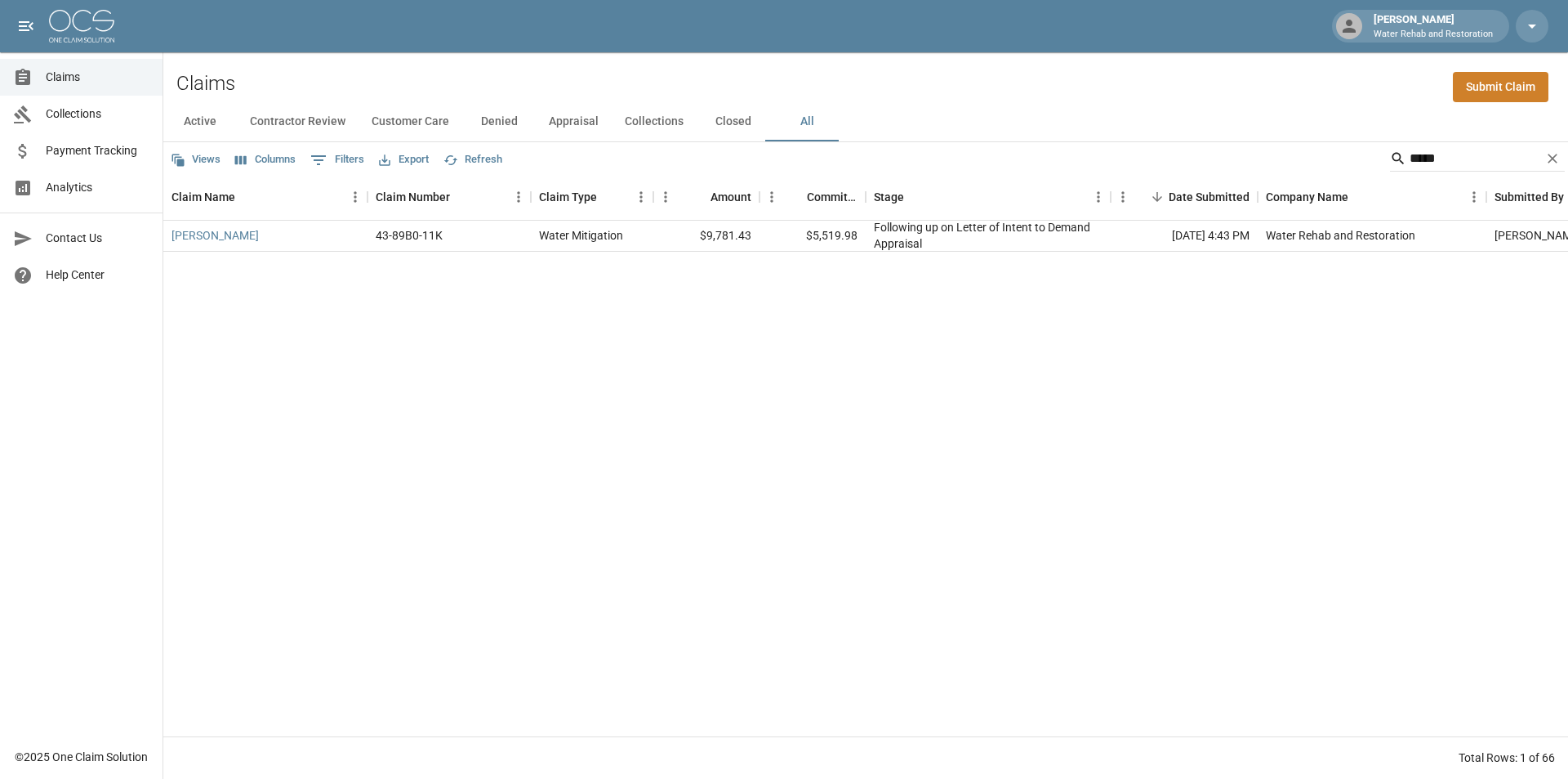
click at [796, 395] on div "[PERSON_NAME] 43-89B0-11K Water Mitigation $9,781.43 $5,519.98 Following up on …" at bounding box center [927, 478] width 1527 height 515
click at [1446, 154] on input "*****" at bounding box center [1475, 158] width 131 height 26
type input "*"
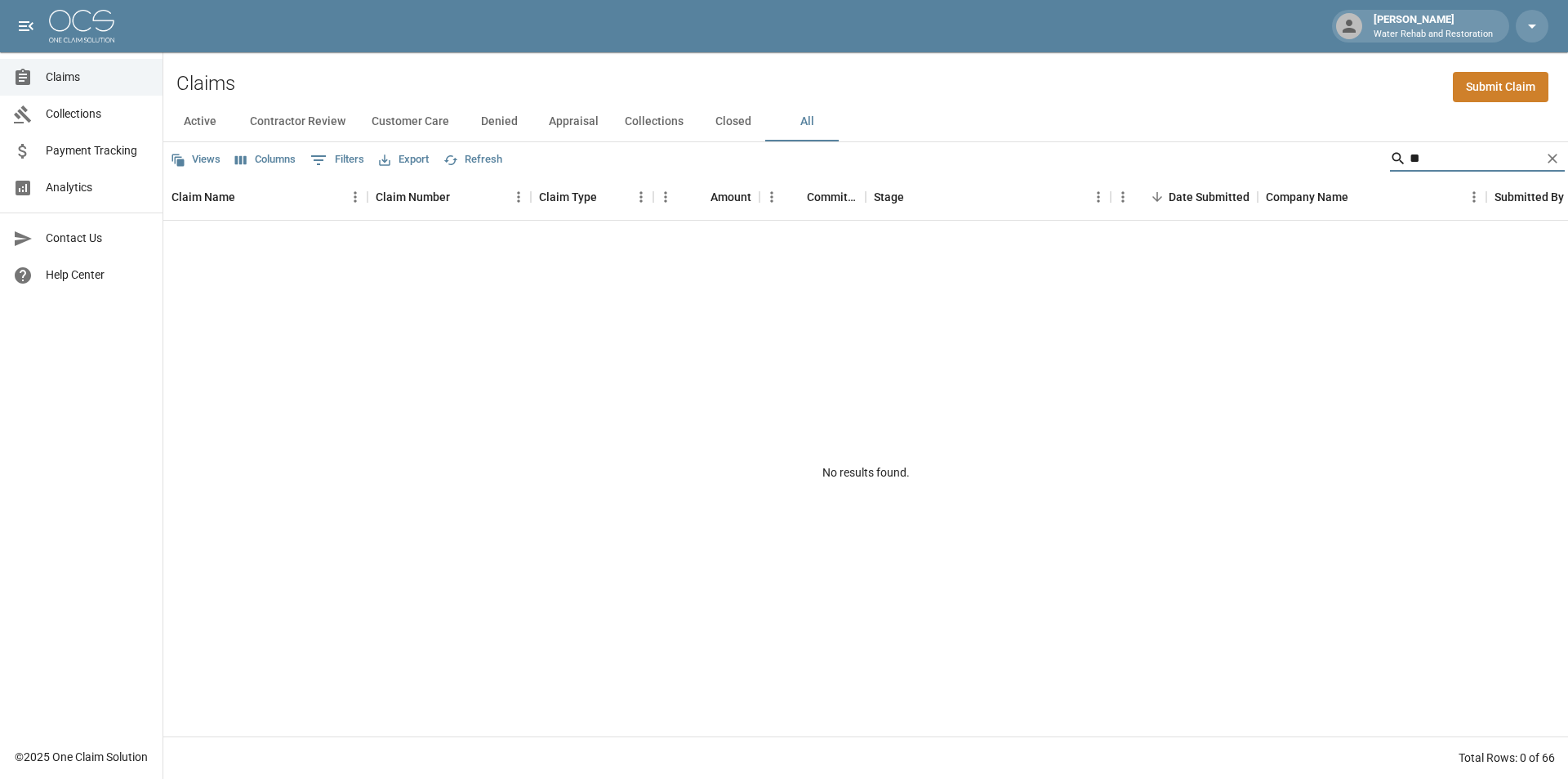
type input "*"
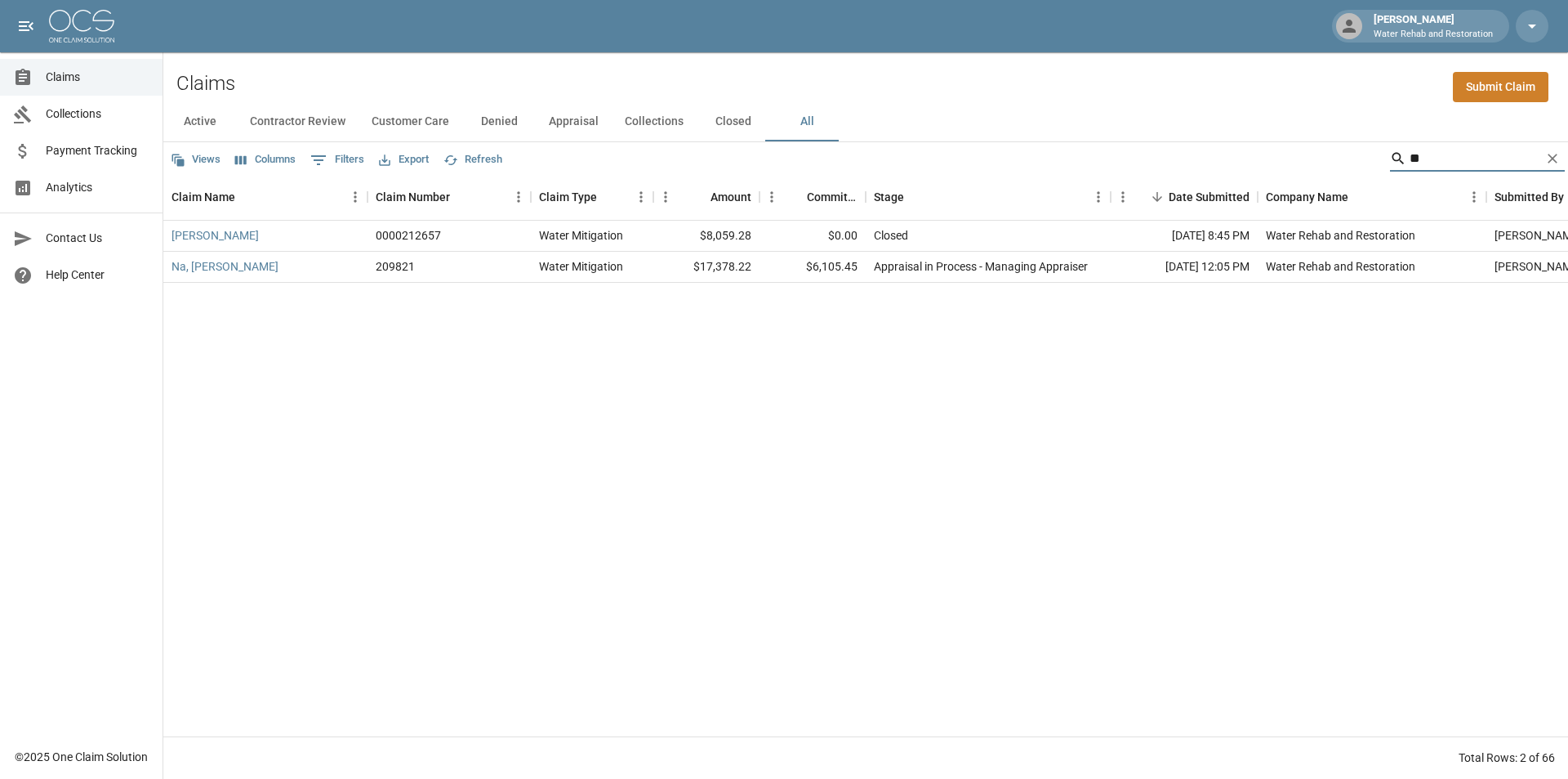
type input "*"
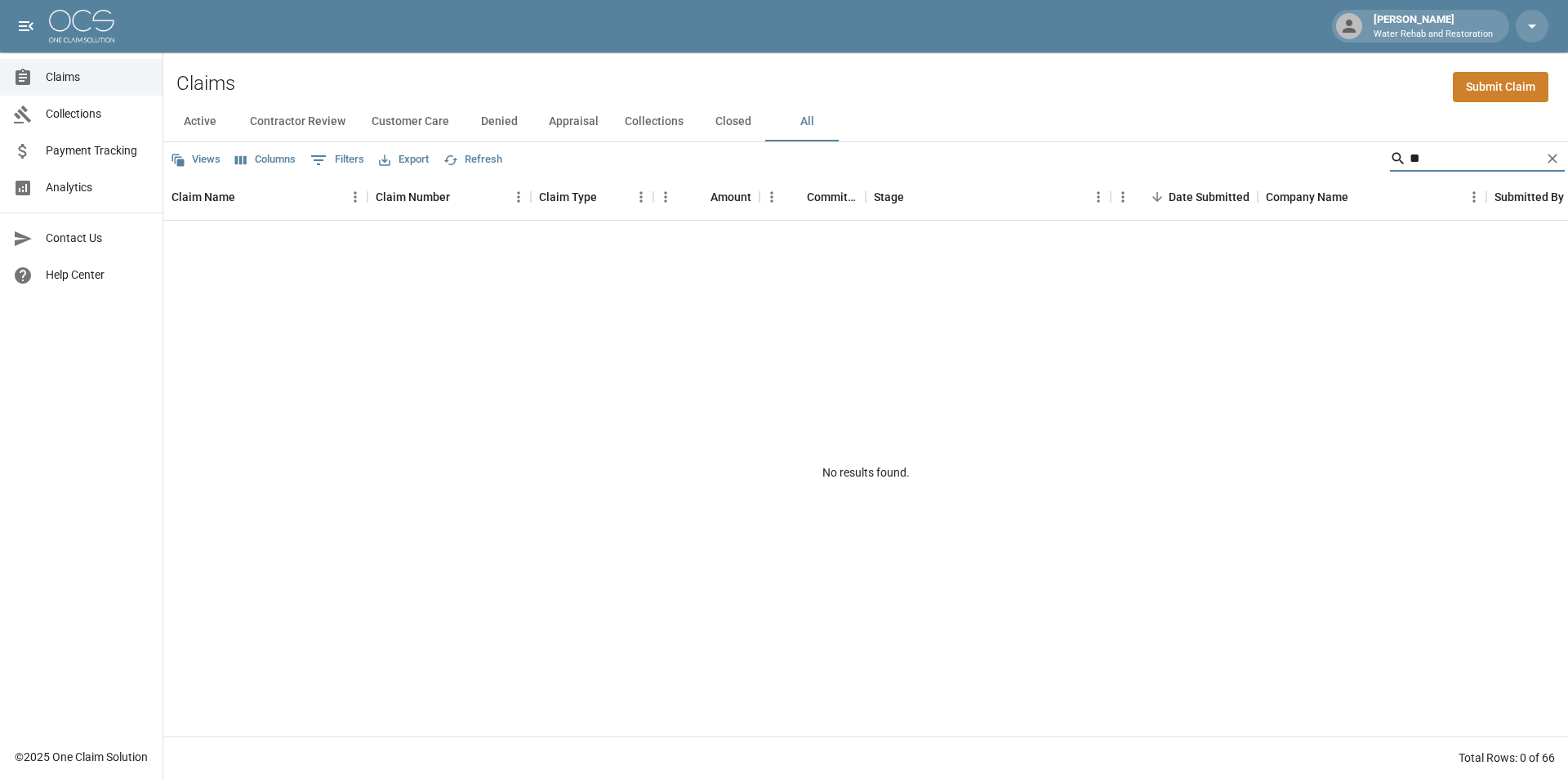
type input "*"
